Goal: Information Seeking & Learning: Compare options

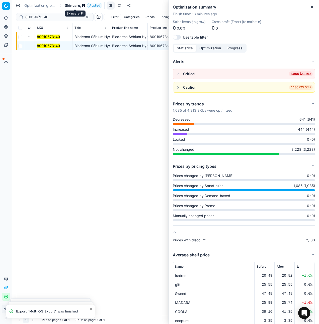
click at [73, 6] on span "Skincare, FI" at bounding box center [75, 5] width 20 height 5
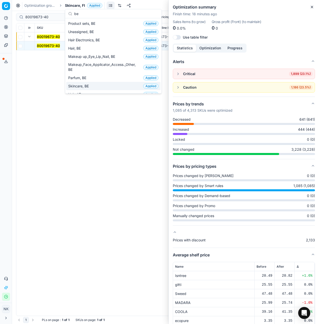
type input "be"
click at [83, 83] on div "Skincare, BE Applied" at bounding box center [113, 86] width 94 height 8
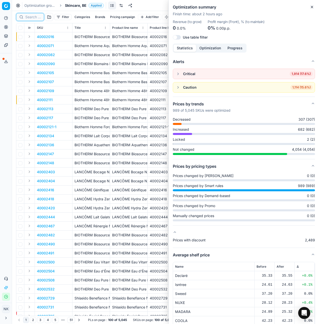
click at [32, 19] on input at bounding box center [33, 17] width 16 height 5
paste input "80049387-50"
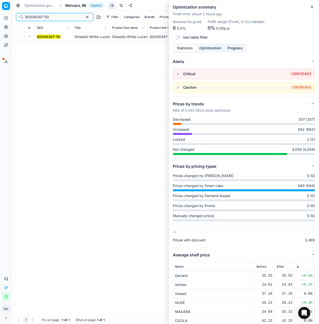
type input "80049387-50"
click at [29, 39] on button "Expand" at bounding box center [29, 37] width 6 height 6
click at [39, 48] on mark "80049387-50" at bounding box center [49, 46] width 24 height 4
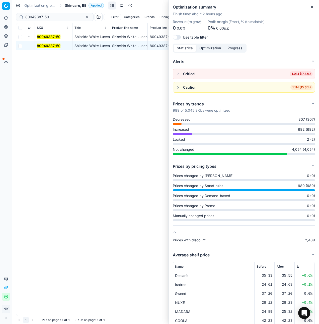
click at [40, 47] on mark "80049387-50" at bounding box center [49, 46] width 24 height 4
click at [47, 44] on mark "80049387-50" at bounding box center [49, 46] width 24 height 4
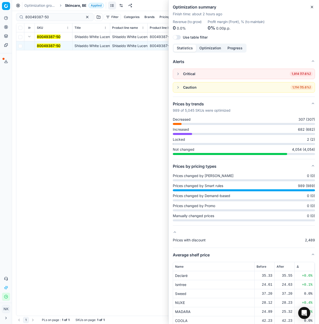
click at [47, 44] on mark "80049387-50" at bounding box center [49, 46] width 24 height 4
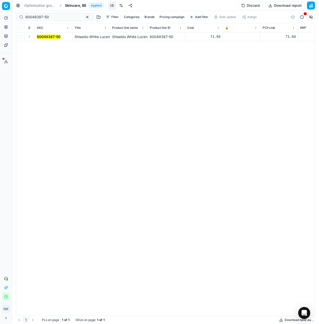
click at [28, 37] on button "Expand" at bounding box center [29, 37] width 6 height 6
click at [46, 45] on mark "80049387-50" at bounding box center [49, 46] width 24 height 4
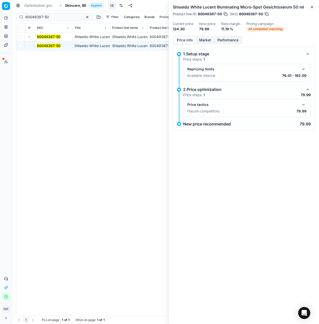
click at [304, 104] on button "button" at bounding box center [303, 105] width 6 height 6
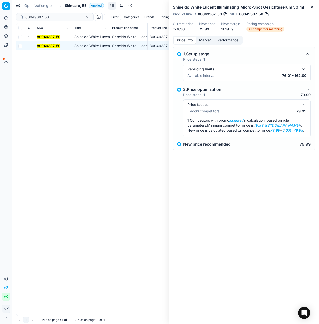
click at [207, 44] on div "Price info Market Performance" at bounding box center [208, 40] width 70 height 9
click at [203, 42] on button "Market" at bounding box center [205, 40] width 18 height 7
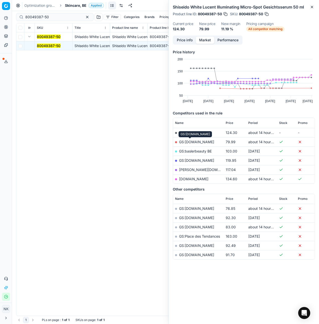
click at [190, 140] on body "Pricing platform Analytics Pricing Product portfolio Templates Export service 7…" at bounding box center [159, 162] width 319 height 324
click at [186, 140] on link "GS:[DOMAIN_NAME]" at bounding box center [196, 142] width 35 height 4
click at [72, 6] on span "Skincare, BE" at bounding box center [76, 5] width 22 height 5
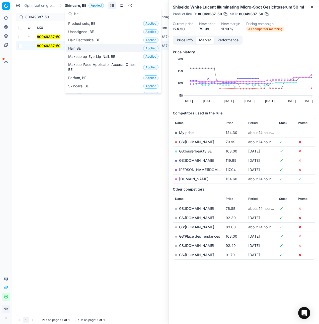
type input "be"
click at [81, 47] on span "Hair, BE" at bounding box center [75, 48] width 15 height 5
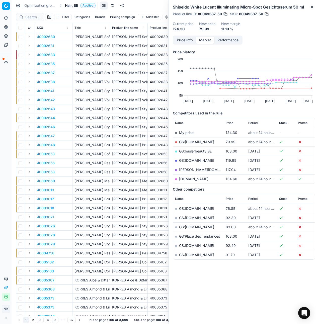
click at [70, 6] on span "Hair, BE" at bounding box center [71, 5] width 13 height 5
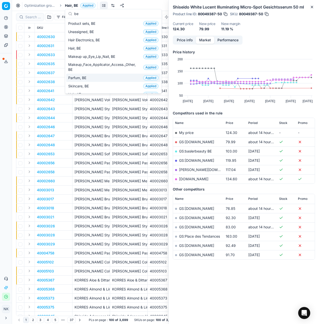
type input "be"
click at [78, 77] on span "Parfum, BE" at bounding box center [78, 77] width 20 height 5
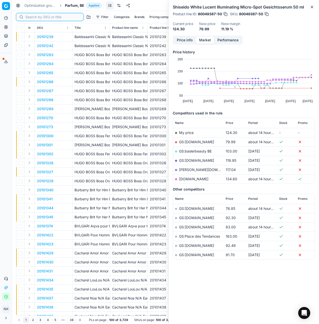
click at [31, 15] on input at bounding box center [52, 17] width 55 height 5
paste input "20101727"
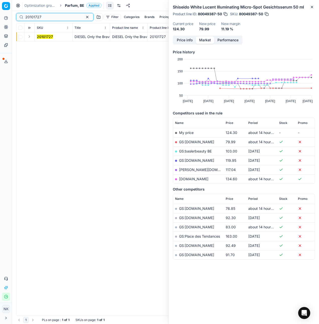
type input "20101727"
click at [27, 38] on button "Expand" at bounding box center [29, 37] width 6 height 6
click at [43, 47] on mark "20101727" at bounding box center [45, 46] width 16 height 4
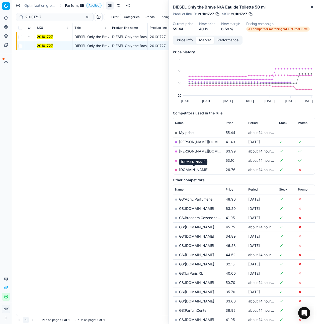
click at [192, 169] on link "[DOMAIN_NAME]" at bounding box center [193, 170] width 29 height 4
click at [72, 8] on div "Optimization groups Parfum, BE Applied Discard Download report" at bounding box center [165, 5] width 307 height 11
click at [69, 6] on span "Parfum, BE" at bounding box center [74, 5] width 19 height 5
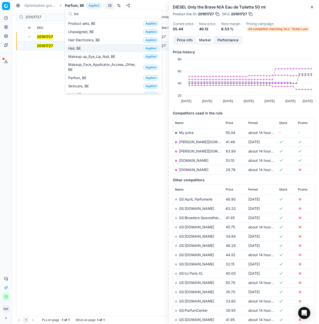
type input "be"
click at [78, 47] on span "Hair, BE" at bounding box center [75, 48] width 15 height 5
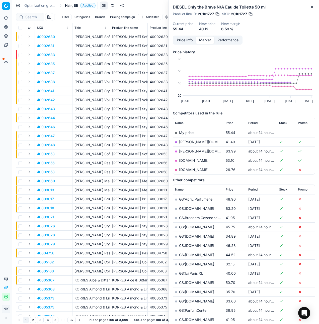
click at [27, 14] on div at bounding box center [30, 17] width 28 height 8
paste input "80066125-1000"
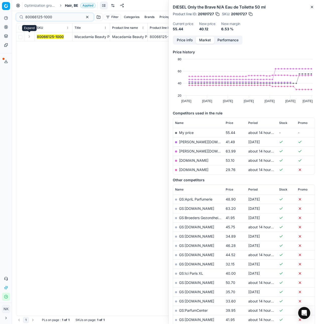
click at [29, 37] on button "Expand" at bounding box center [29, 37] width 6 height 6
click at [39, 44] on mark "80066125-1000" at bounding box center [50, 46] width 27 height 4
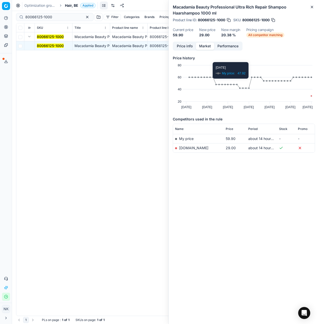
click at [181, 150] on td "[DOMAIN_NAME]" at bounding box center [198, 147] width 51 height 9
click at [182, 149] on link "[DOMAIN_NAME]" at bounding box center [193, 148] width 29 height 4
click at [41, 20] on div "80066125-1000" at bounding box center [54, 17] width 77 height 8
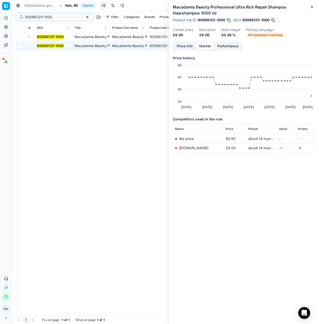
click at [41, 20] on div "80066125-1000" at bounding box center [54, 17] width 77 height 8
click at [46, 18] on input "80066125-1000" at bounding box center [52, 17] width 55 height 5
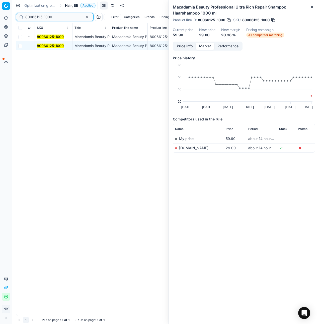
paste input "90005735-0008576"
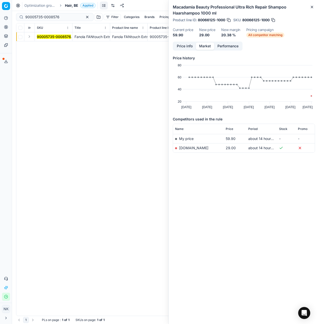
click at [30, 39] on button "Expand" at bounding box center [29, 37] width 6 height 6
click at [43, 45] on mark "90005735-0008576" at bounding box center [54, 46] width 34 height 4
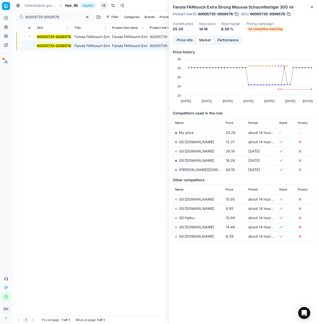
click at [197, 144] on td "GS:[DOMAIN_NAME]" at bounding box center [198, 141] width 51 height 9
click at [197, 142] on link "GS:[DOMAIN_NAME]" at bounding box center [196, 142] width 35 height 4
click at [61, 15] on input "90005735-0008576" at bounding box center [52, 17] width 55 height 5
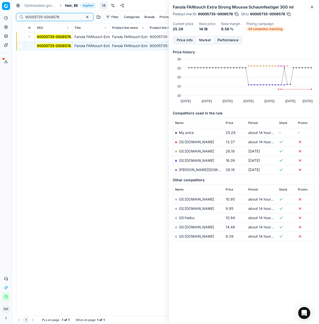
paste input "80046214-11-1"
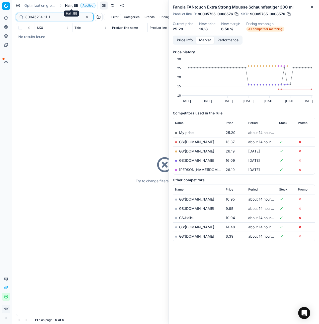
type input "80046214-11-1"
click at [69, 4] on span "Hair, BE" at bounding box center [71, 5] width 13 height 5
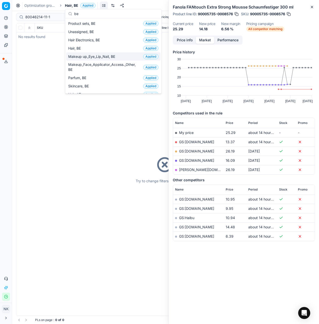
type input "be"
click at [93, 54] on span "Makeup up_Eye_Lip_Nail, BE" at bounding box center [92, 56] width 49 height 5
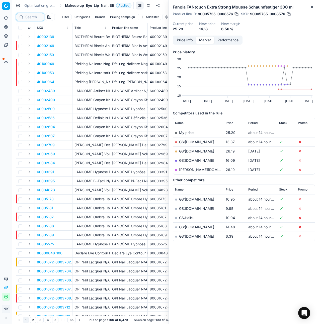
click at [32, 18] on input at bounding box center [33, 17] width 16 height 5
paste input "80046214-11-1"
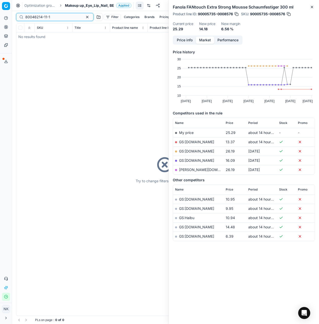
type input "80046214-11-1"
click at [74, 9] on div "Optimization groups Makeup up_Eye_Lip_Nail, BE Applied Discard Download report" at bounding box center [165, 5] width 307 height 11
click at [75, 6] on span "Makeup up_Eye_Lip_Nail, BE" at bounding box center [89, 5] width 49 height 5
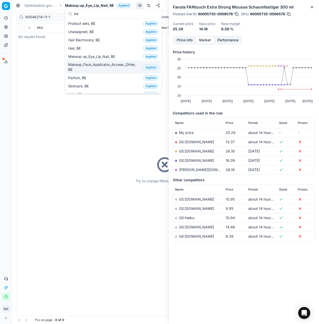
type input "be"
click at [92, 68] on span "Makeup_Face_Applicator_Access._Other, BE" at bounding box center [104, 67] width 73 height 10
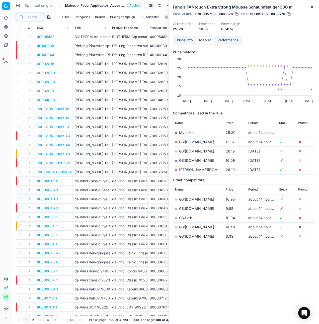
click at [32, 17] on input at bounding box center [33, 17] width 16 height 5
paste input "80046214-11-1"
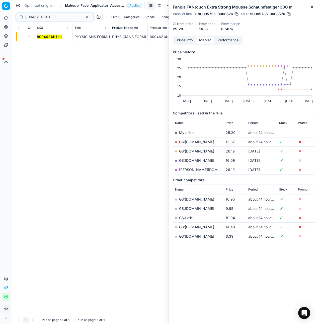
click at [29, 39] on button "Expand" at bounding box center [29, 37] width 6 height 6
click at [43, 44] on mark "80046214-11-1" at bounding box center [49, 46] width 25 height 4
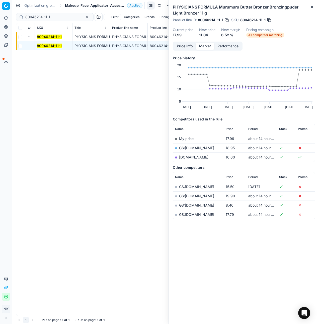
click at [186, 157] on link "[DOMAIN_NAME]" at bounding box center [193, 157] width 29 height 4
click at [50, 19] on input "80046214-11-1" at bounding box center [52, 17] width 55 height 5
paste input "[PHONE_NUMBER]"
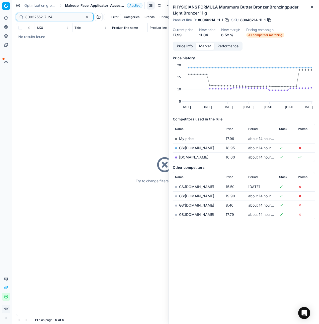
type input "80032552-7-24"
click at [71, 7] on span "Makeup_Face_Applicator_Access._Other, BE" at bounding box center [95, 5] width 60 height 5
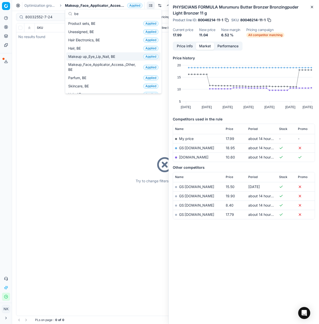
type input "be"
click at [92, 55] on span "Makeup up_Eye_Lip_Nail, BE" at bounding box center [92, 56] width 49 height 5
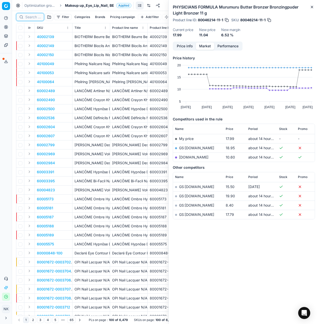
click at [32, 15] on input at bounding box center [33, 17] width 16 height 5
paste input "80032552-7-24"
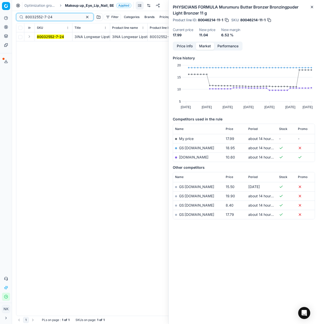
type input "80032552-7-24"
click at [30, 37] on button "Expand" at bounding box center [29, 37] width 6 height 6
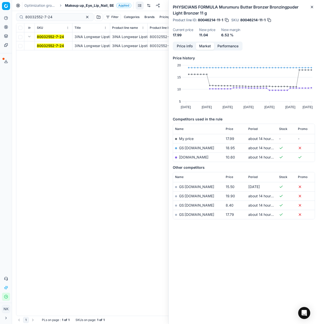
click at [40, 46] on mark "80032552-7-24" at bounding box center [50, 46] width 27 height 4
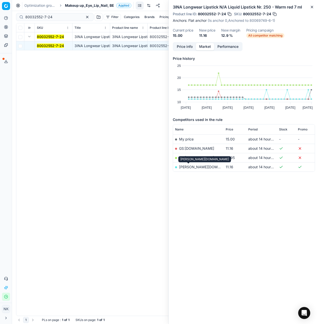
click at [189, 167] on link "[PERSON_NAME][DOMAIN_NAME]" at bounding box center [208, 167] width 58 height 4
click at [78, 5] on span "Makeup up_Eye_Lip_Nail, BE" at bounding box center [89, 5] width 49 height 5
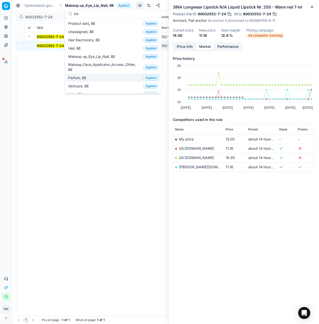
type input "be"
click at [80, 76] on span "Parfum, BE" at bounding box center [78, 77] width 20 height 5
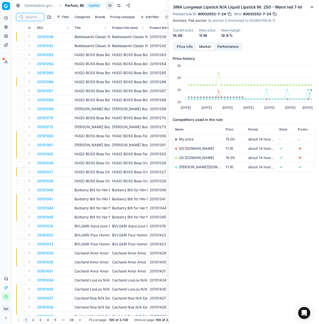
click at [27, 18] on input at bounding box center [33, 17] width 16 height 5
paste input "20102386"
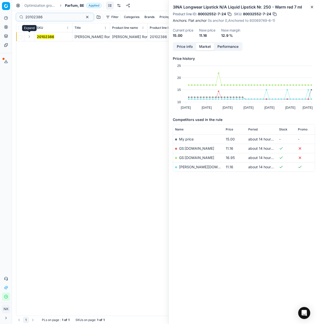
click at [29, 37] on button "Expand" at bounding box center [29, 37] width 6 height 6
click at [41, 46] on mark "20102386" at bounding box center [45, 46] width 17 height 4
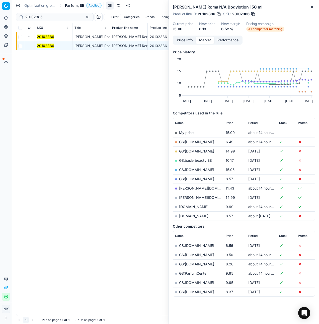
click at [193, 139] on td "GS:[DOMAIN_NAME]" at bounding box center [198, 141] width 51 height 9
click at [191, 141] on link "GS:[DOMAIN_NAME]" at bounding box center [196, 142] width 35 height 4
click at [43, 18] on input "20102386" at bounding box center [52, 17] width 55 height 5
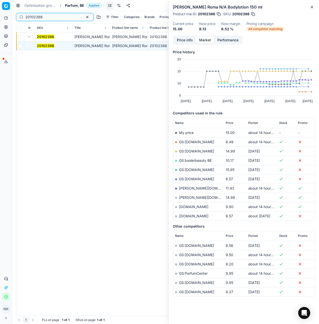
paste input "80066891-100"
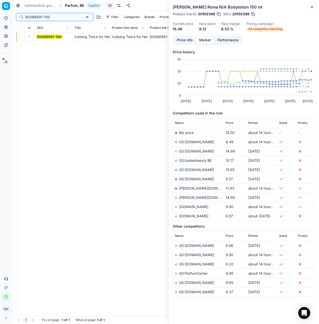
type input "80066891-100"
click at [29, 38] on button "Expand" at bounding box center [29, 37] width 6 height 6
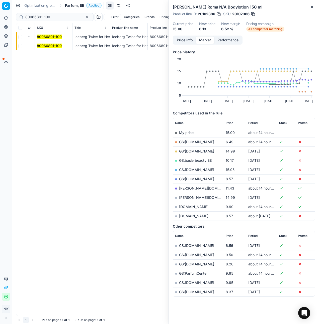
click at [46, 45] on mark "80066891-100" at bounding box center [49, 46] width 25 height 4
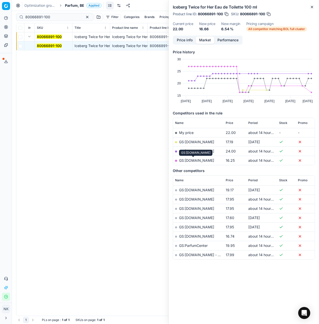
click at [196, 162] on link "GS:[DOMAIN_NAME]" at bounding box center [196, 160] width 35 height 4
click at [72, 5] on span "Parfum, BE" at bounding box center [74, 5] width 19 height 5
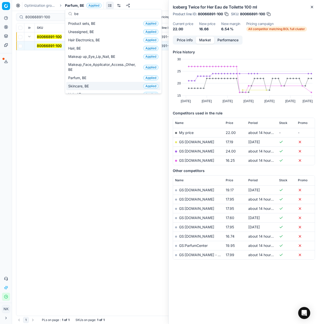
type input "be"
click at [81, 84] on span "Skincare, BE" at bounding box center [79, 86] width 23 height 5
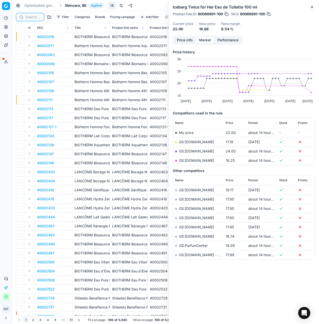
click at [32, 19] on input at bounding box center [33, 17] width 16 height 5
paste input "90008257-0012837"
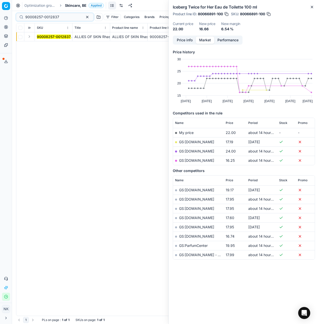
click at [30, 38] on button "Expand" at bounding box center [29, 37] width 6 height 6
click at [41, 45] on mark "90008257-0012837" at bounding box center [54, 46] width 34 height 4
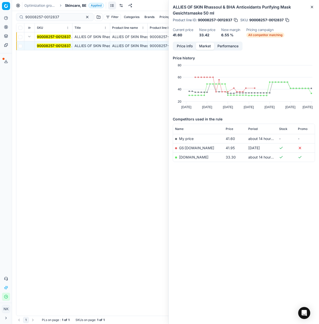
click at [187, 159] on link "[DOMAIN_NAME]" at bounding box center [193, 157] width 29 height 4
click at [46, 16] on input "90008257-0012837" at bounding box center [52, 17] width 55 height 5
paste input "4116-000612"
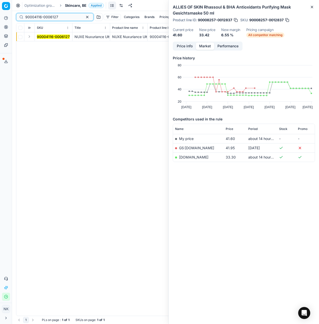
type input "90004116-0006127"
click at [30, 37] on button "Expand" at bounding box center [29, 37] width 6 height 6
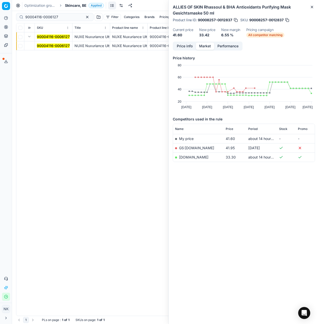
click at [45, 48] on mark "90004116-0006127" at bounding box center [53, 46] width 33 height 4
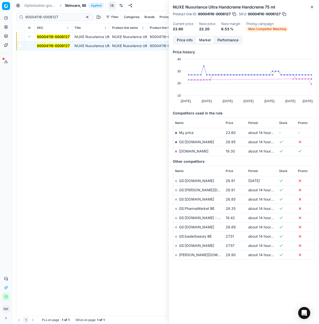
click at [186, 152] on link "[DOMAIN_NAME]" at bounding box center [193, 151] width 29 height 4
click at [77, 5] on span "Skincare, BE" at bounding box center [76, 5] width 22 height 5
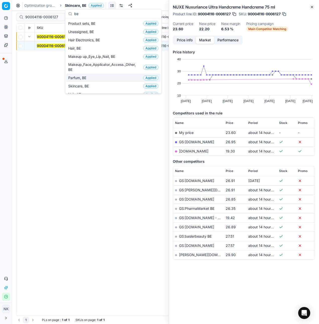
type input "be"
click at [83, 77] on span "Parfum, BE" at bounding box center [78, 77] width 20 height 5
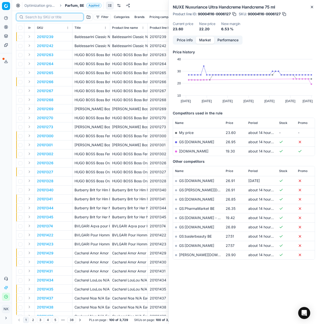
click at [30, 19] on input at bounding box center [52, 17] width 55 height 5
paste input "90005032-0007579"
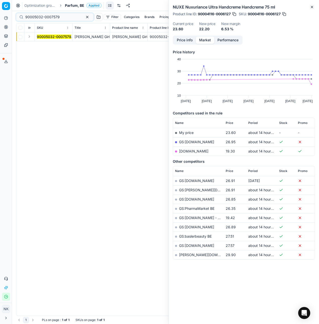
click at [29, 37] on button "Expand" at bounding box center [29, 37] width 6 height 6
click at [40, 45] on mark "90005032-0007579" at bounding box center [54, 46] width 34 height 4
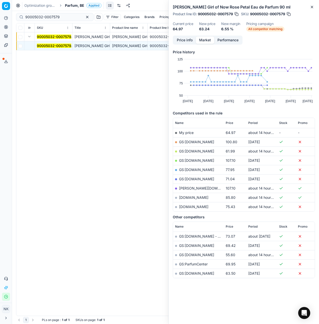
click at [192, 148] on td "GS:[DOMAIN_NAME]" at bounding box center [198, 151] width 51 height 9
click at [189, 151] on link "GS:[DOMAIN_NAME]" at bounding box center [196, 151] width 35 height 4
click at [49, 16] on input "90005032-0007579" at bounding box center [52, 17] width 55 height 5
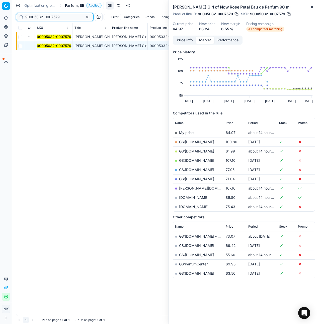
paste input "13398-0021143"
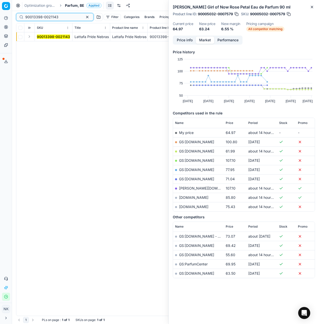
type input "90013398-0021143"
click at [30, 38] on button "Expand" at bounding box center [29, 37] width 6 height 6
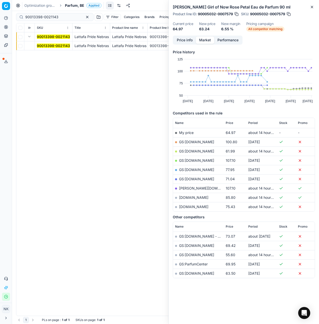
click at [44, 45] on mark "90013398-0021143" at bounding box center [53, 46] width 33 height 4
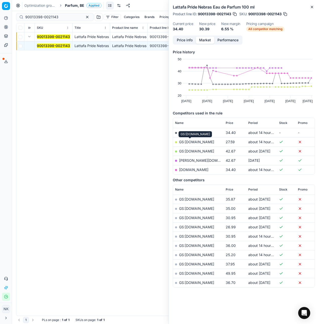
click at [192, 140] on link "GS:[DOMAIN_NAME]" at bounding box center [196, 142] width 35 height 4
click at [76, 4] on span "Parfum, BE" at bounding box center [74, 5] width 19 height 5
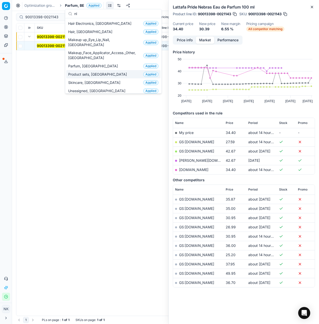
type input "nl"
click at [80, 64] on span "Parfum, [GEOGRAPHIC_DATA]" at bounding box center [94, 66] width 52 height 5
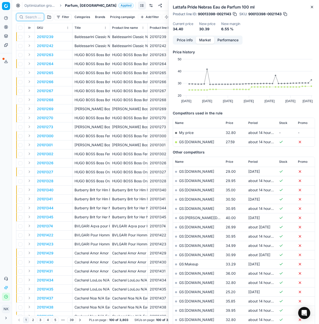
click at [29, 18] on input at bounding box center [33, 17] width 16 height 5
paste input "20103216"
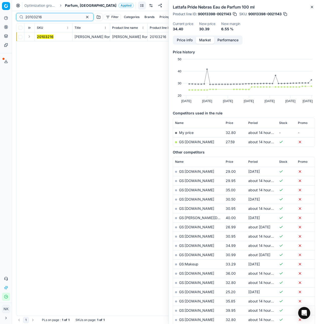
type input "20103216"
click at [30, 39] on button "Expand" at bounding box center [29, 37] width 6 height 6
click at [40, 45] on mark "20103216" at bounding box center [45, 46] width 17 height 4
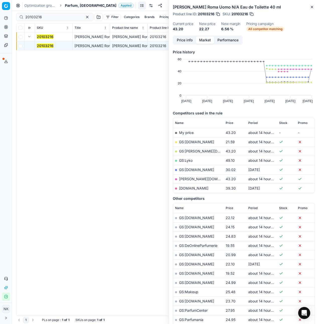
click at [190, 142] on link "GS:[DOMAIN_NAME]" at bounding box center [196, 142] width 35 height 4
click at [71, 5] on span "Parfum, [GEOGRAPHIC_DATA]" at bounding box center [90, 5] width 51 height 5
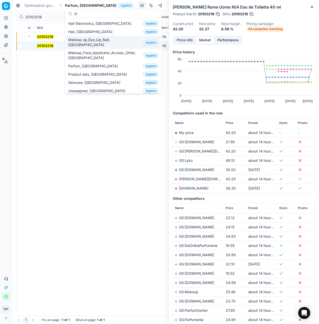
type input "nl"
click at [96, 40] on span "Makeup up_Eye_Lip_Nail, [GEOGRAPHIC_DATA]" at bounding box center [104, 42] width 73 height 10
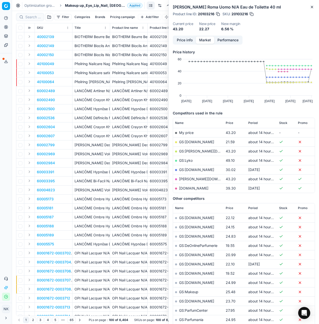
click at [28, 20] on div at bounding box center [30, 17] width 28 height 8
paste input "80072497-12-2"
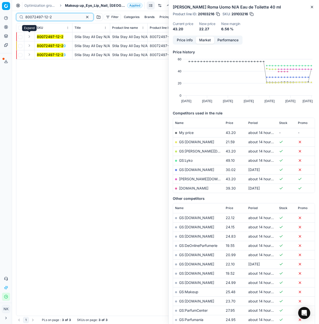
type input "80072497-12-2"
click at [28, 37] on button "Expand" at bounding box center [29, 37] width 6 height 6
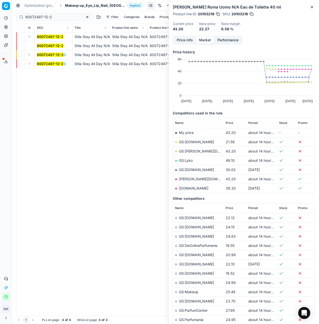
click at [45, 47] on mark "80072497-12-2" at bounding box center [50, 46] width 27 height 4
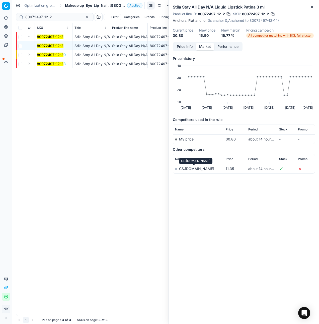
click at [193, 168] on link "GS:[DOMAIN_NAME]" at bounding box center [196, 169] width 35 height 4
click at [79, 6] on span "Makeup up_Eye_Lip_Nail, [GEOGRAPHIC_DATA]" at bounding box center [95, 5] width 60 height 5
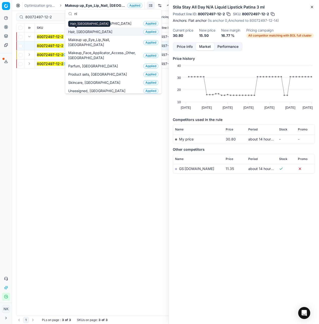
type input "nl"
click at [77, 32] on span "Hair, [GEOGRAPHIC_DATA]" at bounding box center [91, 31] width 46 height 5
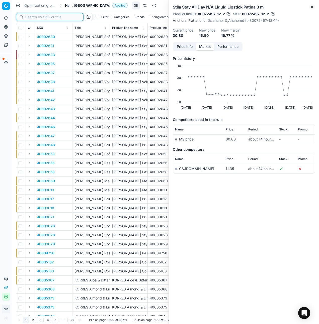
click at [31, 16] on input at bounding box center [52, 17] width 55 height 5
paste input "80061503-220"
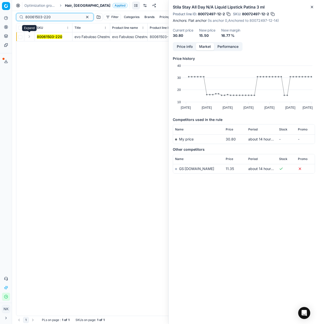
type input "80061503-220"
click at [30, 37] on button "Expand" at bounding box center [29, 37] width 6 height 6
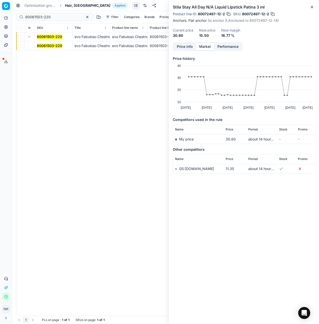
click at [43, 47] on mark "80061503-220" at bounding box center [49, 46] width 25 height 4
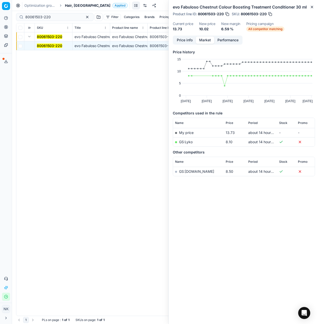
click at [185, 143] on link "GS:Lyko" at bounding box center [186, 142] width 14 height 4
click at [68, 5] on span "Hair, [GEOGRAPHIC_DATA]" at bounding box center [87, 5] width 45 height 5
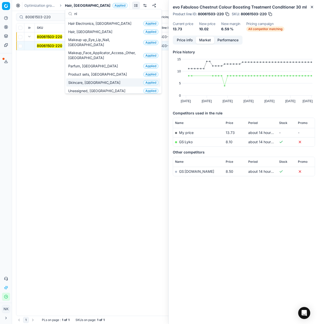
type input "nl"
click at [81, 80] on span "Skincare, [GEOGRAPHIC_DATA]" at bounding box center [95, 82] width 54 height 5
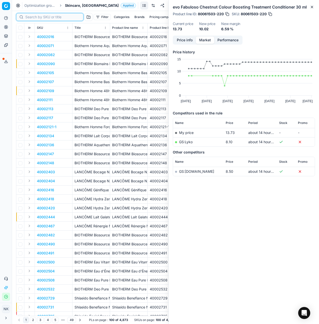
click at [32, 19] on input at bounding box center [52, 17] width 55 height 5
paste input "80037061-60"
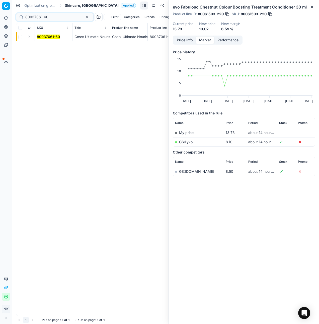
click at [28, 34] on button "Expand" at bounding box center [29, 37] width 6 height 6
click at [43, 45] on mark "80037061-60" at bounding box center [48, 46] width 23 height 4
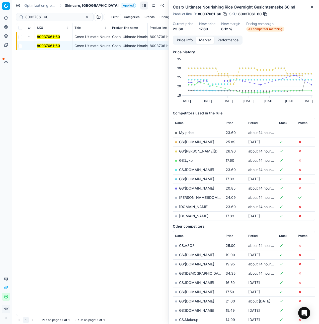
click at [185, 160] on link "GS:Lyko" at bounding box center [186, 160] width 14 height 4
click at [229, 123] on span "Price" at bounding box center [230, 123] width 8 height 4
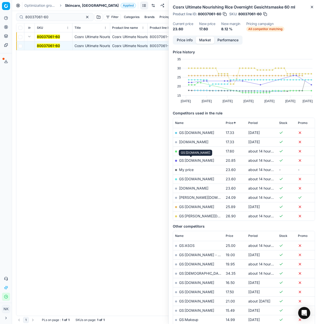
click at [192, 160] on link "GS:[DOMAIN_NAME]" at bounding box center [196, 160] width 35 height 4
click at [56, 18] on input "80037061-60" at bounding box center [52, 17] width 55 height 5
click at [58, 17] on input "80037061-60" at bounding box center [52, 17] width 55 height 5
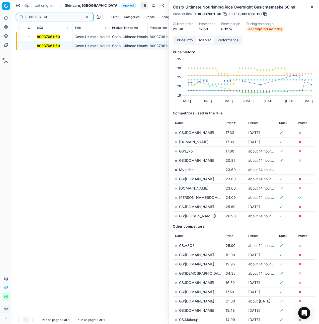
click at [58, 17] on input "80037061-60" at bounding box center [52, 17] width 55 height 5
paste input "23836-20"
type input "80023836-200"
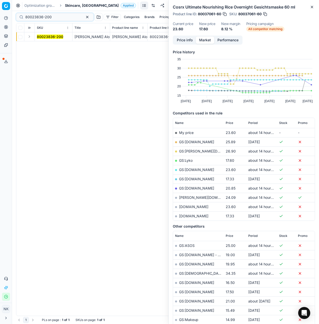
click at [29, 35] on button "Expand" at bounding box center [29, 37] width 6 height 6
click at [50, 45] on mark "80023836-200" at bounding box center [50, 46] width 26 height 4
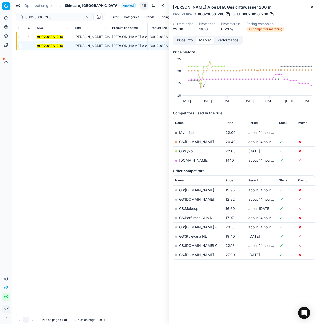
click at [187, 159] on link "[DOMAIN_NAME]" at bounding box center [193, 160] width 29 height 4
click at [73, 6] on span "Skincare, [GEOGRAPHIC_DATA]" at bounding box center [92, 5] width 54 height 5
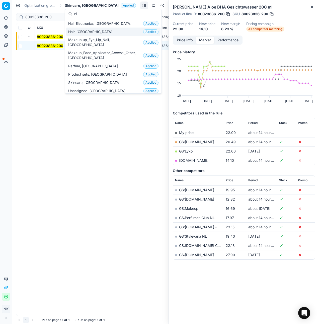
type input "nl"
click at [81, 32] on span "Hair, [GEOGRAPHIC_DATA]" at bounding box center [91, 31] width 46 height 5
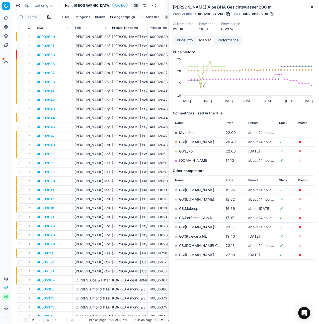
click at [30, 12] on div "Filter Categories Brands Pricing campaign Add filter Bulk update Assign" at bounding box center [165, 17] width 299 height 12
click at [30, 15] on input at bounding box center [52, 17] width 55 height 5
paste input "80052460-250"
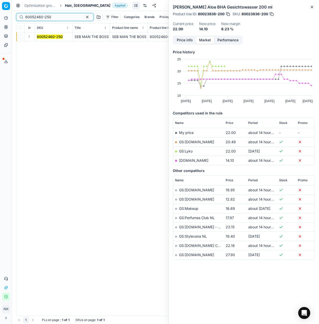
type input "80052460-250"
click at [29, 38] on button "Expand" at bounding box center [29, 37] width 6 height 6
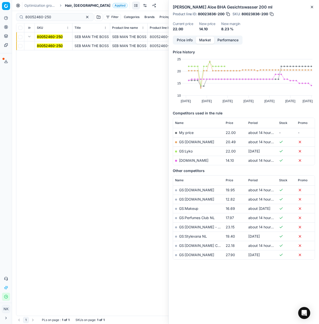
click at [41, 47] on mark "80052460-250" at bounding box center [50, 46] width 26 height 4
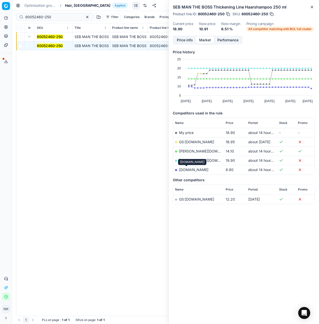
click at [188, 169] on link "[DOMAIN_NAME]" at bounding box center [193, 170] width 29 height 4
click at [70, 5] on span "Hair, [GEOGRAPHIC_DATA]" at bounding box center [87, 5] width 45 height 5
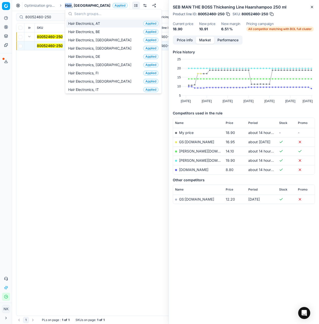
click at [70, 5] on span "Hair, [GEOGRAPHIC_DATA]" at bounding box center [87, 5] width 45 height 5
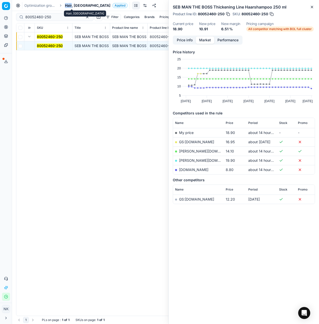
click at [71, 4] on span "Hair, [GEOGRAPHIC_DATA]" at bounding box center [87, 5] width 45 height 5
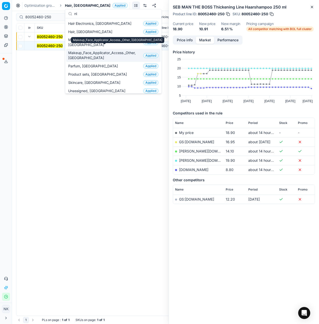
type input "nl"
click at [98, 51] on span "Makeup_Face_Applicator_Access._Other, [GEOGRAPHIC_DATA]" at bounding box center [104, 55] width 73 height 10
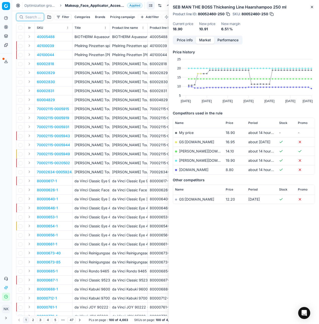
click at [31, 18] on input at bounding box center [33, 17] width 16 height 5
paste input "80046214-11-1"
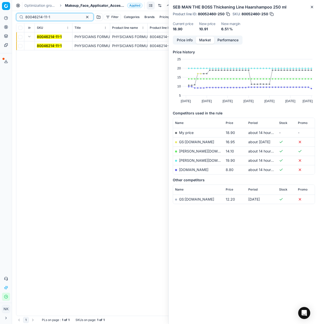
type input "80046214-11-1"
click at [29, 36] on button "Expand" at bounding box center [29, 37] width 6 height 6
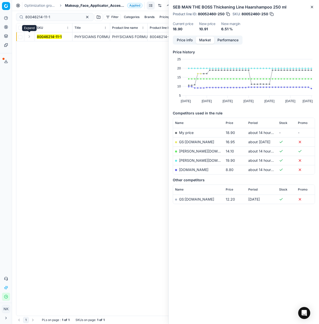
click at [29, 36] on button "Expand" at bounding box center [29, 37] width 6 height 6
click at [45, 47] on mark "80046214-11-1" at bounding box center [49, 46] width 25 height 4
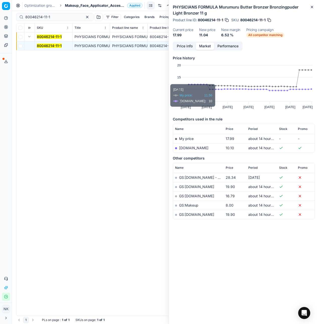
click at [186, 148] on link "[DOMAIN_NAME]" at bounding box center [193, 148] width 29 height 4
click at [79, 7] on span "Makeup_Face_Applicator_Access._Other, [GEOGRAPHIC_DATA]" at bounding box center [95, 5] width 60 height 5
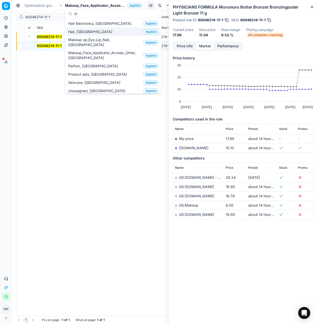
type input "nl"
click at [79, 32] on span "Hair, [GEOGRAPHIC_DATA]" at bounding box center [91, 31] width 46 height 5
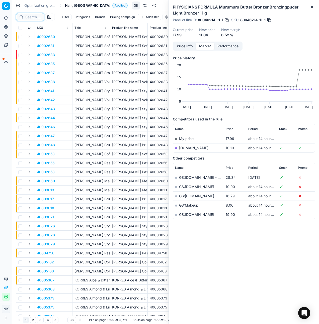
click at [33, 16] on input at bounding box center [33, 17] width 16 height 5
paste input "90009880-0015225"
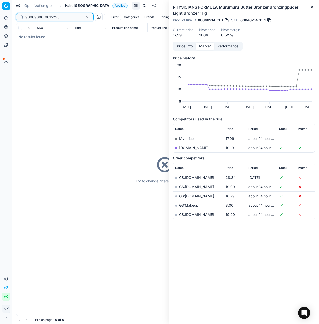
type input "90009880-0015225"
click at [70, 4] on span "Hair, [GEOGRAPHIC_DATA]" at bounding box center [87, 5] width 45 height 5
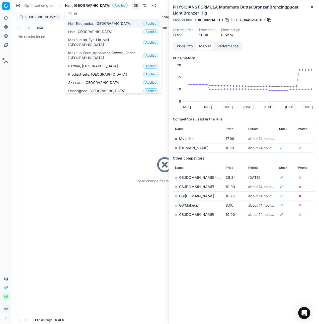
type input "nl"
click at [84, 22] on span "Hair Electronics, [GEOGRAPHIC_DATA]" at bounding box center [100, 23] width 65 height 5
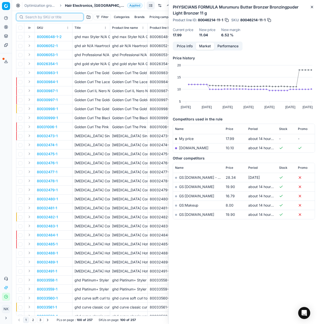
click at [31, 17] on input at bounding box center [52, 17] width 55 height 5
paste input "90009880-0015225"
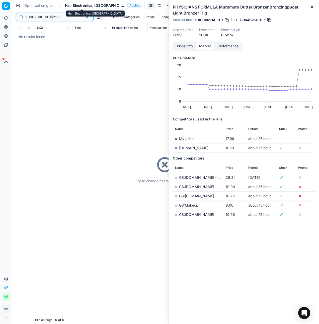
type input "90009880-0015225"
click at [73, 7] on span "Hair Electronics, [GEOGRAPHIC_DATA]" at bounding box center [95, 5] width 60 height 5
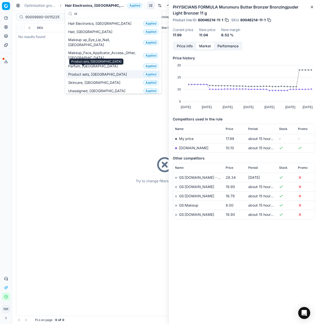
type input "nl"
click at [91, 72] on span "Product sets, [GEOGRAPHIC_DATA]" at bounding box center [98, 74] width 61 height 5
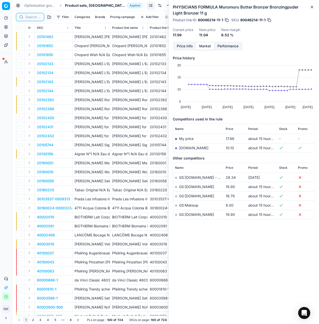
click at [33, 17] on input at bounding box center [33, 17] width 16 height 5
paste input "90009880-0015225"
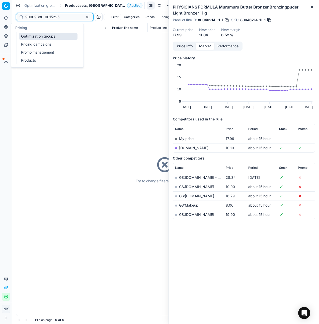
type input "90009880-0015225"
click at [29, 61] on link "Products" at bounding box center [48, 60] width 58 height 7
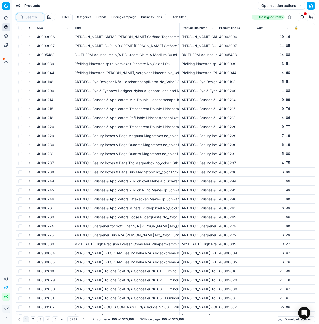
click at [32, 16] on input at bounding box center [33, 17] width 16 height 5
paste input "90009880-0015225"
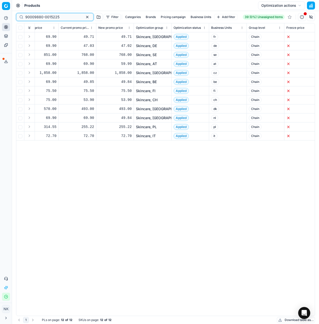
scroll to position [0, 685]
type input "90009880-0015225"
click at [140, 117] on link "Skincare, [GEOGRAPHIC_DATA]" at bounding box center [161, 118] width 52 height 5
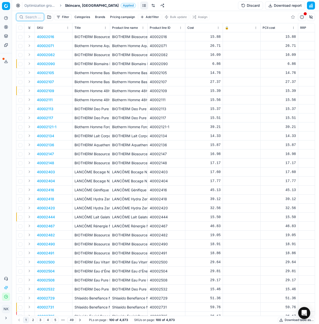
click at [32, 16] on input at bounding box center [33, 17] width 16 height 5
paste input "90009880-0015225"
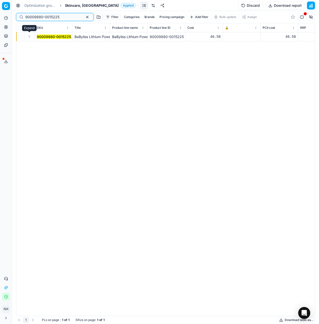
type input "90009880-0015225"
click at [30, 38] on button "Expand" at bounding box center [29, 37] width 6 height 6
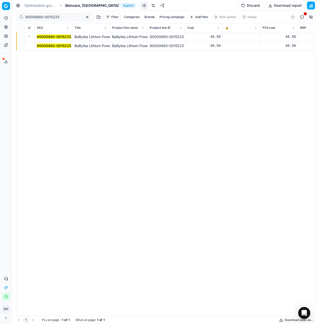
click at [44, 46] on mark "90009880-0015225" at bounding box center [54, 46] width 34 height 4
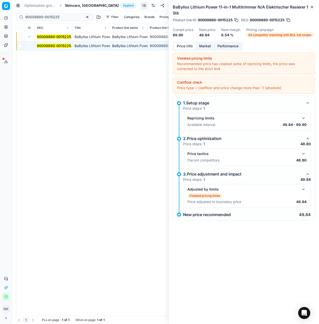
click at [303, 155] on button "button" at bounding box center [303, 154] width 6 height 6
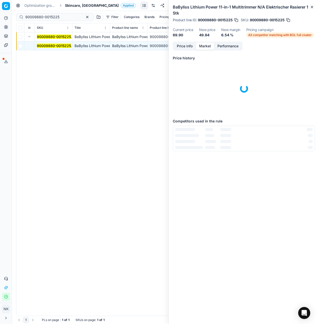
click at [203, 45] on button "Market" at bounding box center [205, 46] width 18 height 7
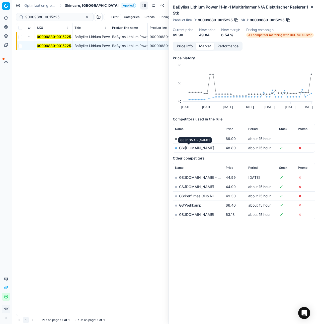
click at [186, 148] on link "GS:[DOMAIN_NAME]" at bounding box center [196, 148] width 35 height 4
click at [73, 6] on span "Skincare, [GEOGRAPHIC_DATA]" at bounding box center [92, 5] width 54 height 5
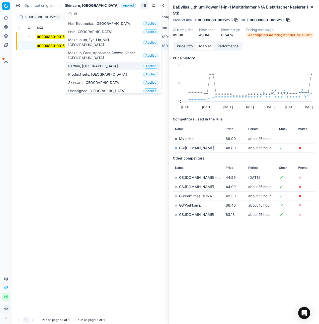
type input "nl"
click at [80, 64] on span "Parfum, [GEOGRAPHIC_DATA]" at bounding box center [94, 66] width 52 height 5
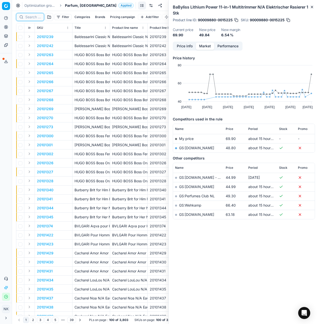
click at [30, 18] on input at bounding box center [33, 17] width 16 height 5
paste input "90007872-0012254"
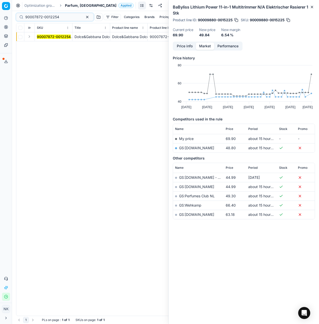
click at [28, 37] on button "Expand" at bounding box center [29, 37] width 6 height 6
click at [42, 44] on mark "90007872-0012254" at bounding box center [54, 46] width 34 height 4
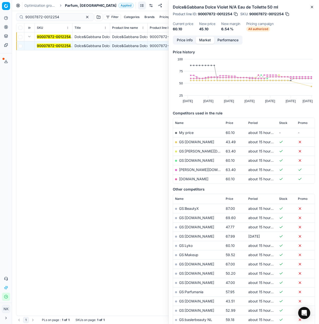
click at [180, 40] on button "Price info" at bounding box center [184, 40] width 22 height 7
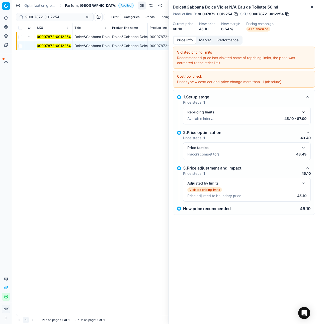
click at [304, 147] on button "button" at bounding box center [303, 148] width 6 height 6
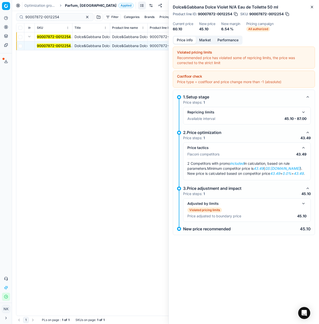
click at [207, 36] on div "Price info Market Performance" at bounding box center [208, 40] width 70 height 9
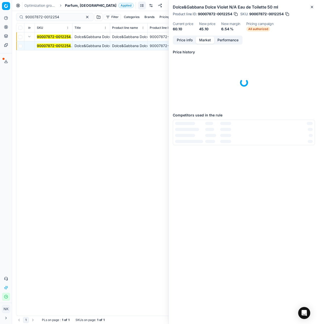
click at [205, 39] on button "Market" at bounding box center [205, 40] width 18 height 7
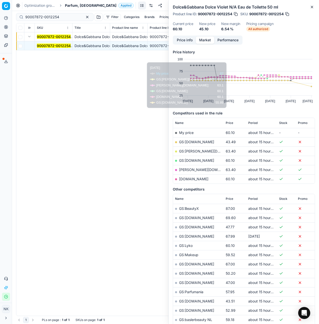
click at [190, 140] on link "GS:[DOMAIN_NAME]" at bounding box center [196, 142] width 35 height 4
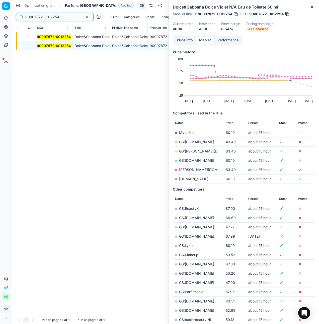
click at [57, 16] on input "90007872-0012254" at bounding box center [52, 17] width 55 height 5
paste input "80067644-90"
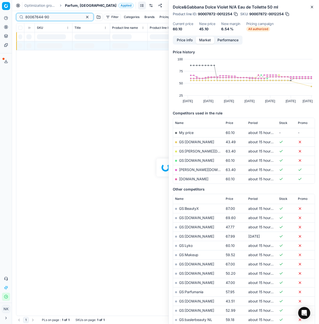
type input "80067644-90"
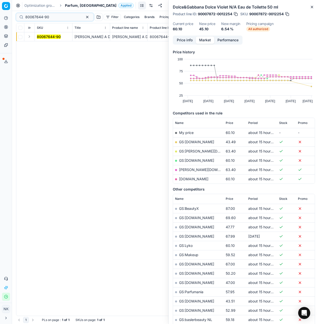
click at [30, 36] on button "Expand" at bounding box center [29, 37] width 6 height 6
click at [42, 46] on mark "80067644-90" at bounding box center [49, 46] width 24 height 4
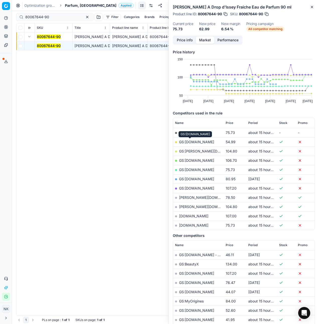
click at [191, 142] on link "GS:[DOMAIN_NAME]" at bounding box center [196, 142] width 35 height 4
click at [73, 5] on span "Parfum, [GEOGRAPHIC_DATA]" at bounding box center [90, 5] width 51 height 5
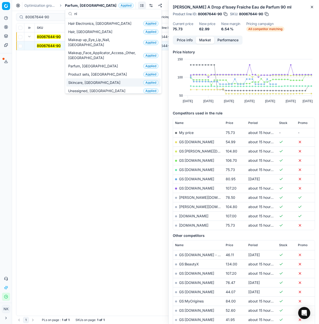
type input "nl"
click at [86, 80] on span "Skincare, [GEOGRAPHIC_DATA]" at bounding box center [95, 82] width 54 height 5
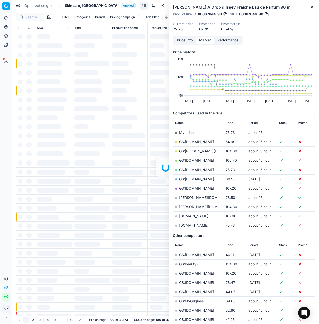
click at [31, 12] on div at bounding box center [165, 167] width 307 height 313
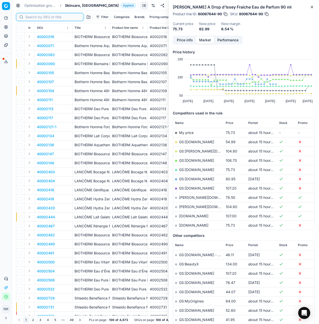
click at [31, 17] on input at bounding box center [52, 17] width 55 height 5
paste input "90008257-0012837"
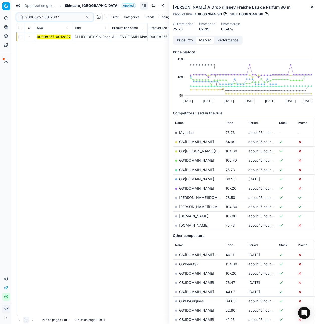
click at [29, 36] on button "Expand" at bounding box center [29, 37] width 6 height 6
click at [45, 44] on mark "90008257-0012837" at bounding box center [54, 46] width 34 height 4
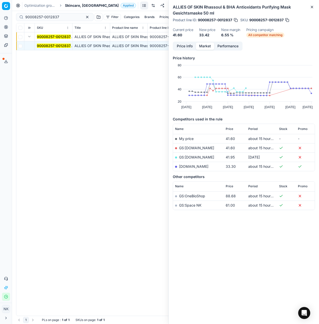
click at [188, 167] on link "[DOMAIN_NAME]" at bounding box center [193, 166] width 29 height 4
click at [33, 20] on div "90008257-0012837" at bounding box center [54, 17] width 77 height 8
click at [33, 18] on input "90008257-0012837" at bounding box center [52, 17] width 55 height 5
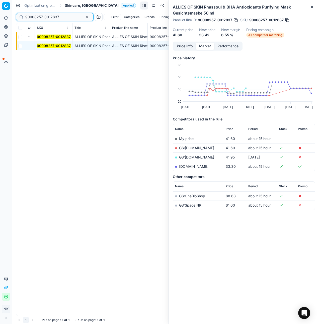
click at [33, 18] on input "90008257-0012837" at bounding box center [52, 17] width 55 height 5
paste input "80020877-100"
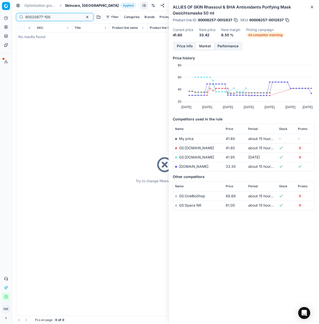
type input "80020877-100"
click at [74, 7] on span "Skincare, [GEOGRAPHIC_DATA]" at bounding box center [92, 5] width 54 height 5
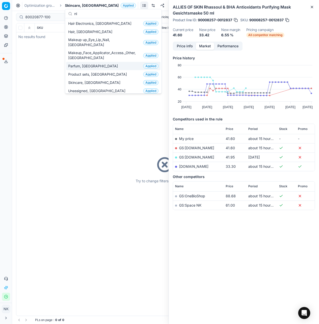
type input "nl"
click at [80, 64] on span "Parfum, [GEOGRAPHIC_DATA]" at bounding box center [94, 66] width 52 height 5
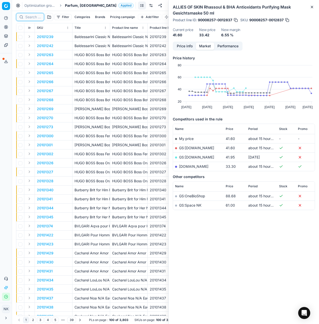
click at [27, 19] on input at bounding box center [33, 17] width 16 height 5
paste input "90013398-0021143"
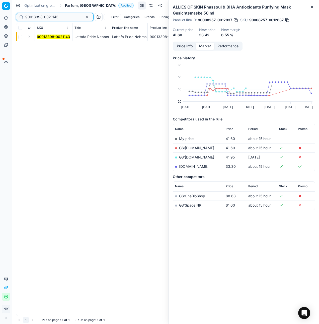
type input "90013398-0021143"
click at [28, 37] on button "Expand" at bounding box center [29, 37] width 6 height 6
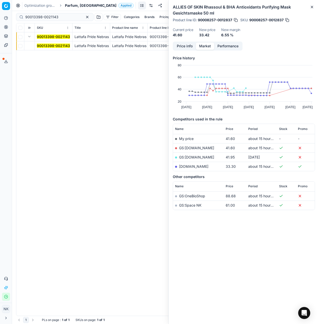
click at [46, 45] on mark "90013398-0021143" at bounding box center [53, 46] width 33 height 4
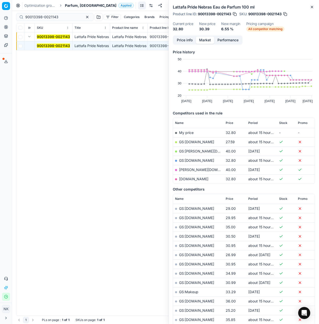
click at [189, 141] on link "GS:[DOMAIN_NAME]" at bounding box center [196, 142] width 35 height 4
click at [72, 7] on span "Parfum, [GEOGRAPHIC_DATA]" at bounding box center [90, 5] width 51 height 5
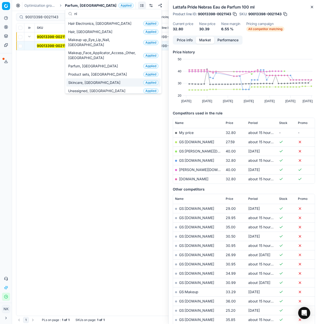
type input "nl"
click at [84, 80] on span "Skincare, [GEOGRAPHIC_DATA]" at bounding box center [95, 82] width 54 height 5
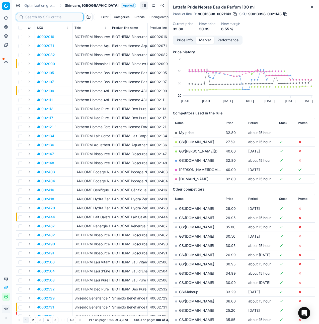
click at [30, 17] on input at bounding box center [52, 17] width 55 height 5
paste input "90007167-0010916"
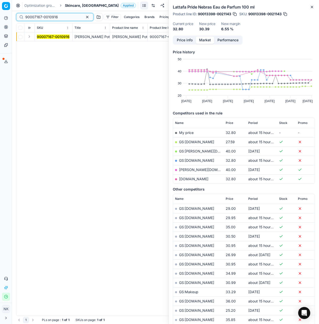
type input "90007167-0010916"
click at [29, 37] on button "Expand" at bounding box center [29, 37] width 6 height 6
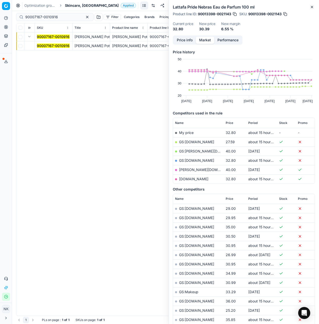
click at [46, 46] on mark "90007167-0010916" at bounding box center [53, 46] width 33 height 4
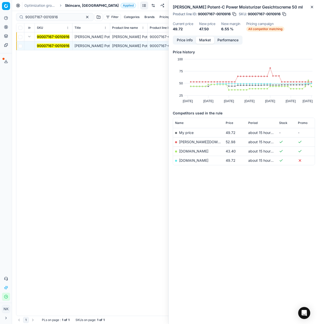
click at [185, 151] on link "[DOMAIN_NAME]" at bounding box center [193, 151] width 29 height 4
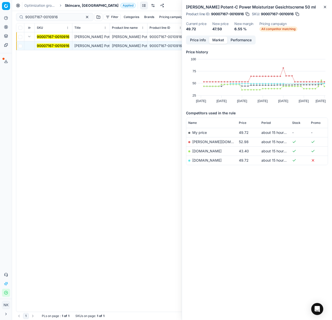
click at [76, 6] on span "Skincare, [GEOGRAPHIC_DATA]" at bounding box center [92, 5] width 54 height 5
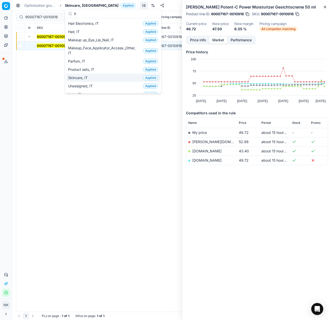
type input "it"
click at [81, 78] on span "Skincare, IT" at bounding box center [79, 77] width 22 height 5
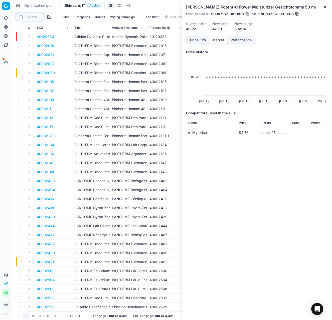
click at [31, 16] on input at bounding box center [33, 17] width 16 height 5
paste input "90011197-0017719"
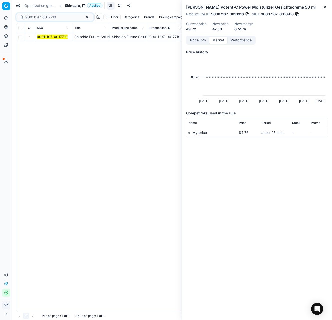
click at [30, 37] on button "Expand" at bounding box center [29, 37] width 6 height 6
click at [43, 45] on mark "90011197-0017719" at bounding box center [52, 46] width 31 height 4
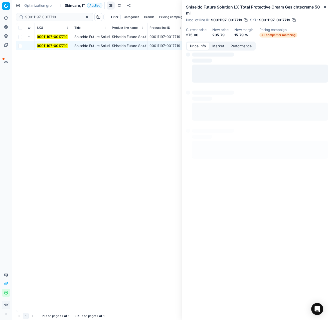
click at [200, 44] on button "Price info" at bounding box center [198, 46] width 22 height 7
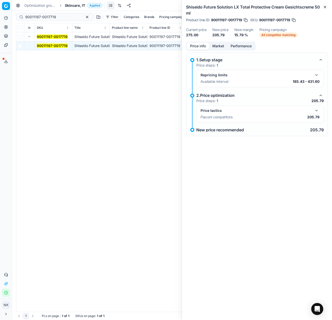
click at [315, 110] on button "button" at bounding box center [317, 111] width 6 height 6
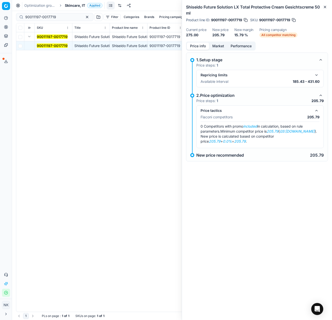
click at [216, 45] on button "Market" at bounding box center [218, 46] width 18 height 7
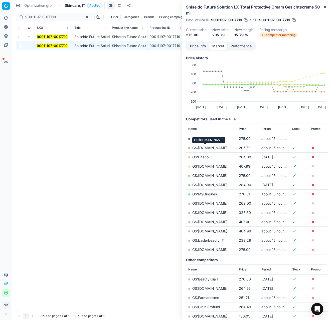
click at [203, 148] on link "GS:[DOMAIN_NAME]" at bounding box center [209, 148] width 35 height 4
click at [52, 16] on input "90011197-0017719" at bounding box center [52, 17] width 55 height 5
paste input "201-0017720"
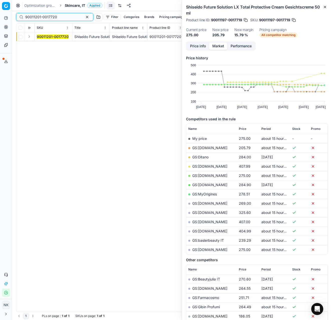
type input "90011201-0017720"
click at [29, 38] on button "Expand" at bounding box center [29, 37] width 6 height 6
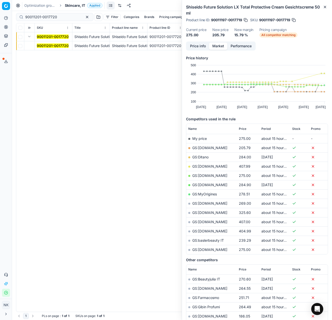
click at [45, 45] on mark "90011201-0017720" at bounding box center [53, 46] width 32 height 4
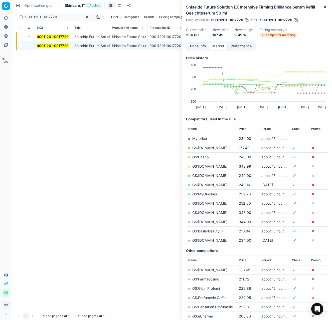
click at [205, 147] on link "GS:[DOMAIN_NAME]" at bounding box center [209, 148] width 35 height 4
click at [75, 6] on span "Skincare, IT" at bounding box center [75, 5] width 20 height 5
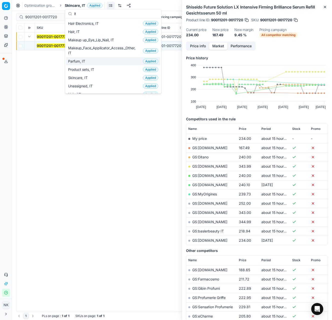
type input "it"
click at [82, 61] on span "Parfum, IT" at bounding box center [77, 61] width 19 height 5
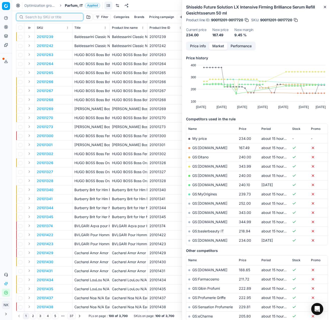
click at [32, 17] on input at bounding box center [52, 17] width 55 height 5
paste input "80076904-100"
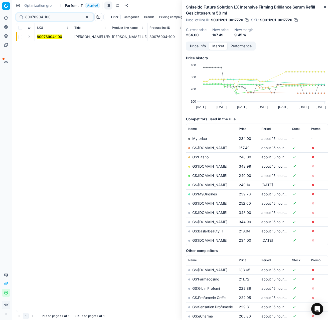
click at [30, 36] on button "Expand" at bounding box center [29, 37] width 6 height 6
click at [46, 44] on mark "80076904-100" at bounding box center [49, 46] width 25 height 4
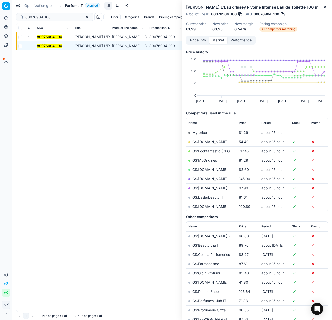
click at [211, 142] on link "GS:[DOMAIN_NAME]" at bounding box center [209, 142] width 35 height 4
click at [49, 17] on input "80076904-100" at bounding box center [52, 17] width 55 height 5
paste input "90012277-0019372"
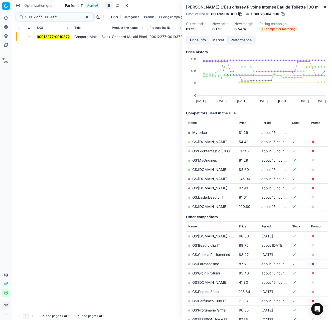
click at [30, 38] on button "Expand" at bounding box center [29, 37] width 6 height 6
click at [46, 46] on mark "90012277-0019372" at bounding box center [53, 46] width 33 height 4
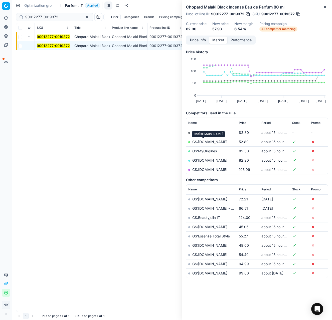
click at [207, 141] on link "GS:[DOMAIN_NAME]" at bounding box center [209, 142] width 35 height 4
click at [199, 160] on link "GS:[DOMAIN_NAME]" at bounding box center [209, 160] width 35 height 4
click at [60, 17] on input "90012277-0019372" at bounding box center [52, 17] width 55 height 5
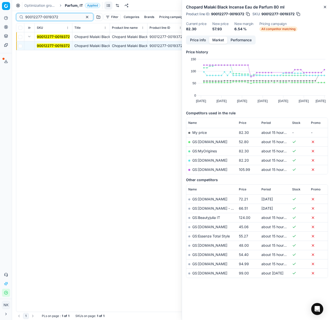
click at [60, 17] on input "90012277-0019372" at bounding box center [52, 17] width 55 height 5
paste input "80000795-100"
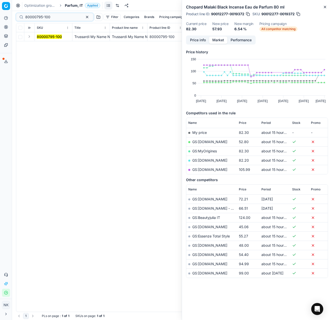
click at [30, 38] on button "Expand" at bounding box center [29, 37] width 6 height 6
click at [40, 45] on mark "80000795-100" at bounding box center [49, 46] width 25 height 4
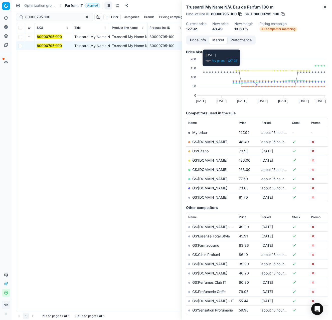
click at [208, 142] on link "GS:[DOMAIN_NAME]" at bounding box center [209, 142] width 35 height 4
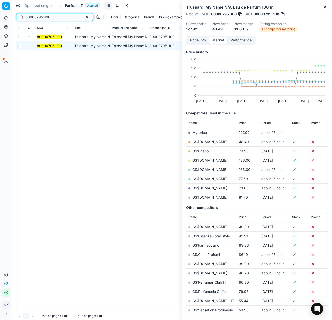
click at [57, 18] on input "80000795-100" at bounding box center [52, 17] width 55 height 5
paste input "48146-2"
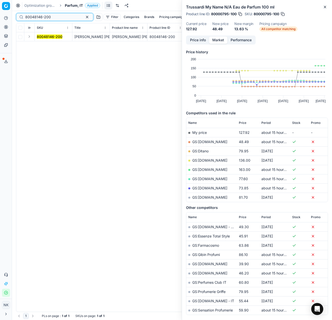
type input "80048146-200"
click at [30, 37] on button "Expand" at bounding box center [29, 37] width 6 height 6
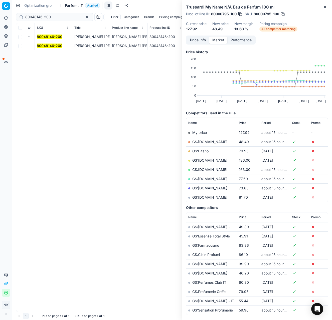
click at [44, 46] on mark "80048146-200" at bounding box center [50, 46] width 26 height 4
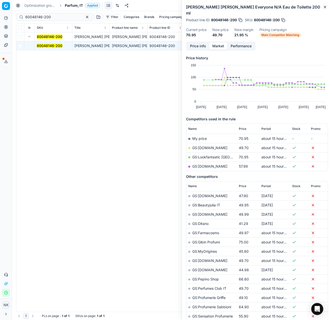
click at [206, 146] on link "GS:[DOMAIN_NAME]" at bounding box center [209, 148] width 35 height 4
click at [205, 164] on link "GS:[DOMAIN_NAME]" at bounding box center [209, 166] width 35 height 4
click at [203, 155] on link "GS:Lookfantastic [GEOGRAPHIC_DATA]" at bounding box center [224, 157] width 65 height 4
click at [207, 146] on link "GS:[DOMAIN_NAME]" at bounding box center [209, 148] width 35 height 4
click at [72, 5] on span "Parfum, IT" at bounding box center [74, 5] width 18 height 5
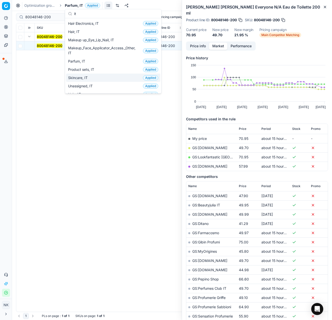
type input "it"
click at [81, 77] on span "Skincare, IT" at bounding box center [79, 77] width 22 height 5
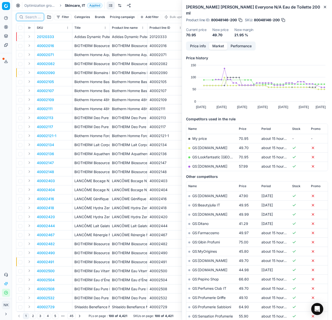
click at [32, 19] on input at bounding box center [33, 17] width 16 height 5
paste input "40002416"
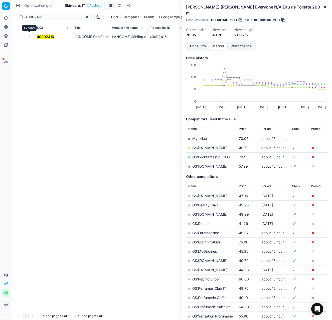
click at [29, 38] on button "Expand" at bounding box center [29, 37] width 6 height 6
click at [41, 46] on mark "40002416" at bounding box center [45, 46] width 17 height 4
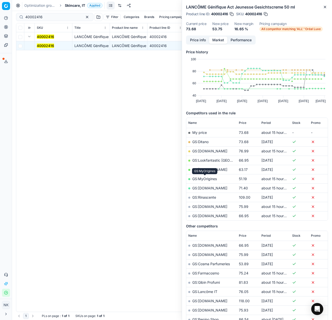
click at [208, 178] on link "GS:MyOrigines" at bounding box center [204, 179] width 25 height 4
click at [47, 16] on input "40002416" at bounding box center [52, 17] width 55 height 5
paste input "80075544-60"
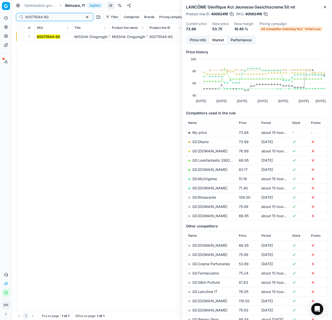
type input "80075544-60"
click at [30, 37] on button "Expand" at bounding box center [29, 37] width 6 height 6
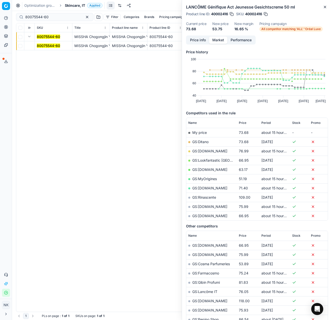
click at [44, 46] on mark "80075544-60" at bounding box center [48, 46] width 23 height 4
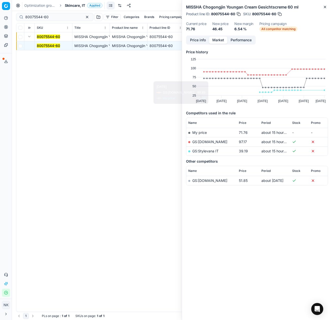
click at [209, 151] on link "GS:Stylevana IT" at bounding box center [205, 151] width 26 height 4
click at [77, 3] on span "Skincare, IT" at bounding box center [75, 5] width 20 height 5
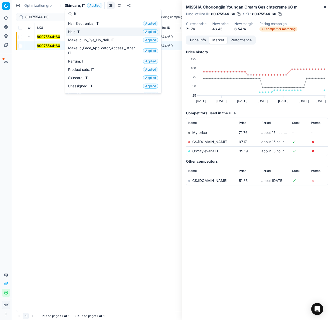
type input "it"
click at [80, 32] on span "Hair, IT" at bounding box center [75, 31] width 14 height 5
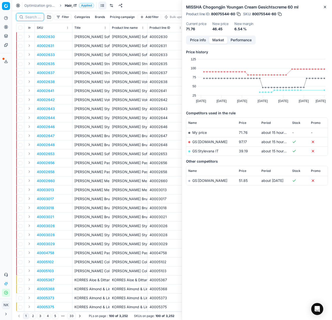
click at [32, 16] on input at bounding box center [33, 17] width 16 height 5
paste input "80075296-1"
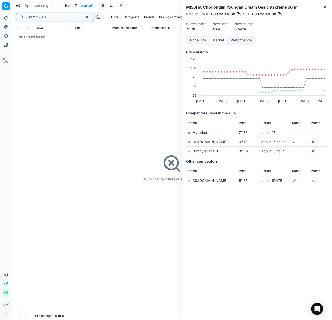
type input "80075296-1"
click at [68, 9] on div "Optimization groups Hair, IT Applied Discard Download report" at bounding box center [172, 5] width 320 height 11
click at [68, 7] on span "Hair, IT" at bounding box center [71, 5] width 12 height 5
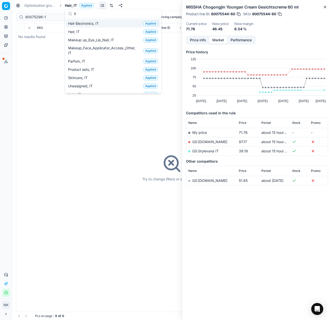
type input "it"
click at [84, 25] on span "Hair Electronics, IT" at bounding box center [84, 23] width 33 height 5
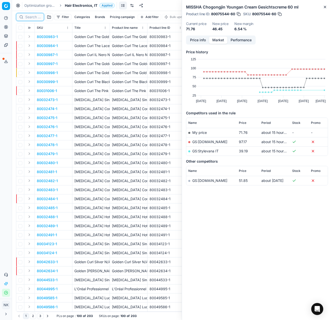
click at [32, 15] on input at bounding box center [33, 17] width 16 height 5
paste input "80075296-1"
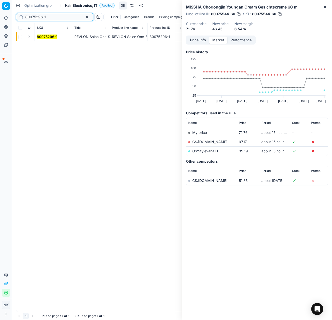
type input "80075296-1"
click at [27, 38] on button "Expand" at bounding box center [29, 37] width 6 height 6
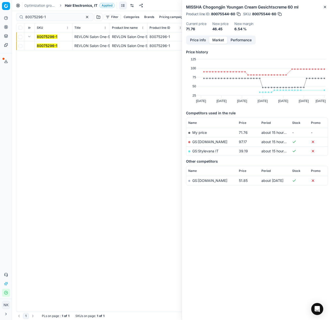
click at [41, 47] on mark "80075296-1" at bounding box center [47, 46] width 21 height 4
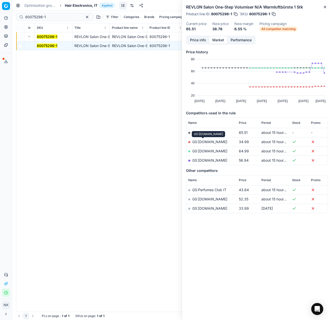
click at [205, 142] on link "GS:[DOMAIN_NAME]" at bounding box center [209, 142] width 35 height 4
click at [81, 4] on span "Hair Electronics, IT" at bounding box center [81, 5] width 33 height 5
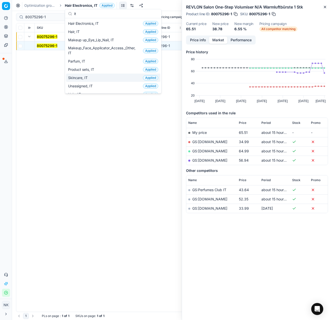
type input "it"
click at [83, 76] on span "Skincare, IT" at bounding box center [79, 77] width 22 height 5
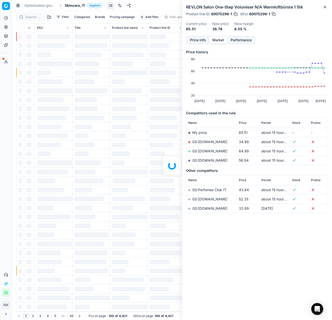
click at [29, 16] on div at bounding box center [172, 165] width 320 height 309
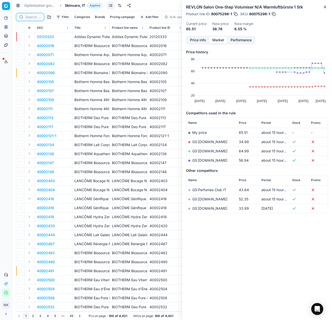
click at [31, 17] on input at bounding box center [33, 17] width 16 height 5
paste input "80059245-100"
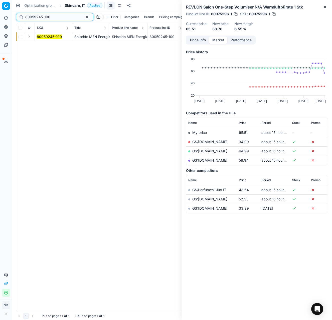
type input "80059245-100"
click at [29, 38] on button "Expand" at bounding box center [29, 37] width 6 height 6
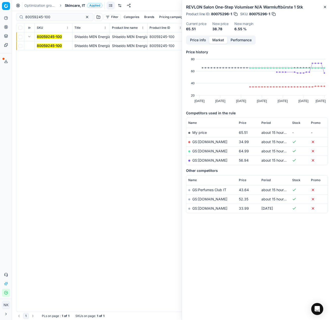
click at [42, 45] on mark "80059245-100" at bounding box center [49, 46] width 25 height 4
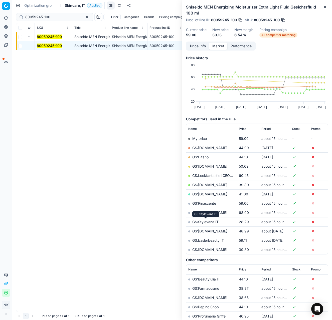
click at [212, 222] on link "GS:Stylevana IT" at bounding box center [205, 222] width 26 height 4
click at [71, 5] on span "Skincare, IT" at bounding box center [75, 5] width 20 height 5
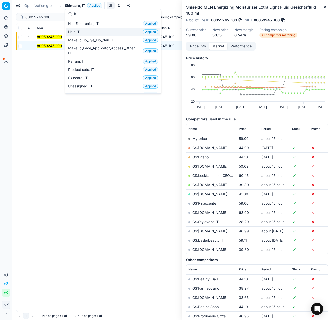
type input "it"
click at [92, 32] on div "Hair, IT Applied" at bounding box center [113, 32] width 94 height 8
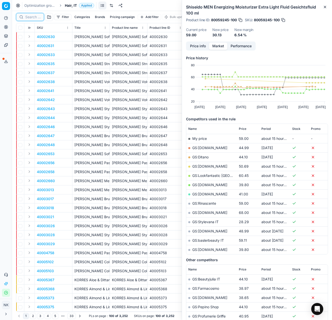
click at [28, 15] on input at bounding box center [33, 17] width 16 height 5
paste input "90008076-0012549"
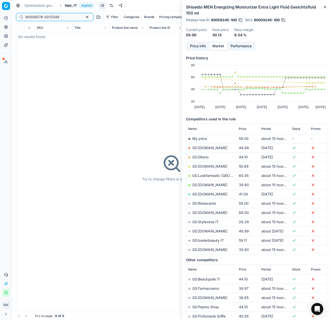
type input "90008076-0012549"
click at [68, 4] on span "Hair, IT" at bounding box center [71, 5] width 12 height 5
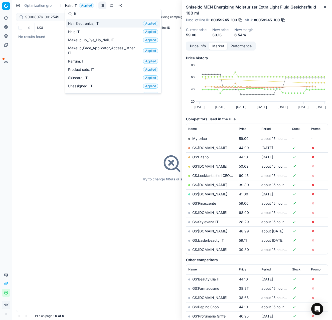
type input "it"
click at [87, 25] on span "Hair Electronics, IT" at bounding box center [84, 23] width 33 height 5
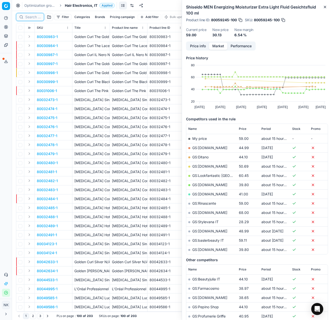
click at [30, 17] on input at bounding box center [33, 17] width 16 height 5
paste input "90008076-0012549"
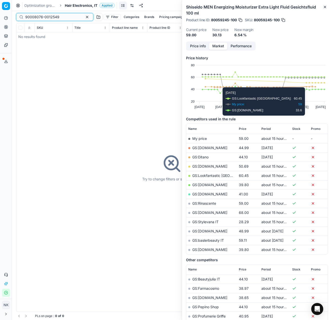
type input "90008076-0012549"
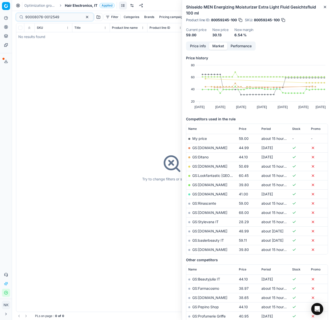
click at [79, 6] on span "Hair Electronics, IT" at bounding box center [81, 5] width 33 height 5
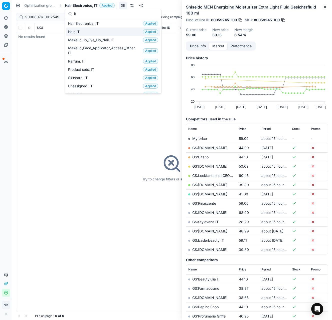
type input "it"
click at [86, 32] on div "Hair, IT Applied" at bounding box center [113, 32] width 94 height 8
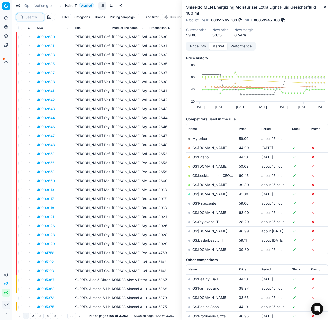
click at [31, 15] on input at bounding box center [33, 17] width 16 height 5
paste input "80077298-200"
type input "80077298-200"
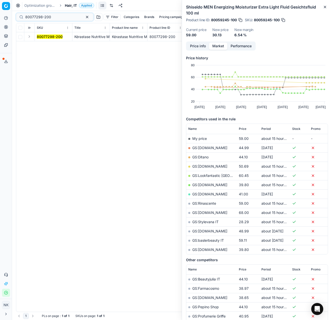
click at [29, 37] on button "Expand" at bounding box center [29, 37] width 6 height 6
click at [43, 45] on mark "80077298-200" at bounding box center [50, 46] width 26 height 4
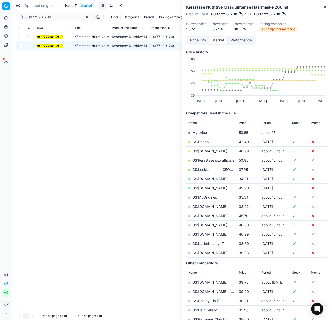
click at [208, 178] on link "GS:[DOMAIN_NAME]" at bounding box center [209, 179] width 35 height 4
click at [269, 124] on span "Period" at bounding box center [266, 123] width 9 height 4
click at [269, 123] on span "Period" at bounding box center [266, 123] width 9 height 4
click at [203, 160] on link "GS:MyOrigines" at bounding box center [204, 160] width 25 height 4
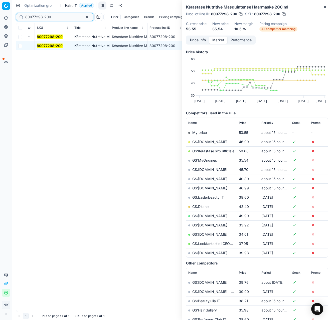
click at [57, 17] on input "80077298-200" at bounding box center [52, 17] width 55 height 5
paste input "08896-15"
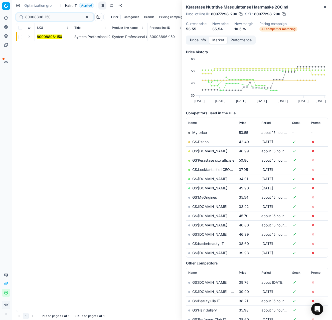
click at [29, 37] on button "Expand" at bounding box center [29, 37] width 6 height 6
click at [41, 45] on mark "80008896-150" at bounding box center [49, 46] width 25 height 4
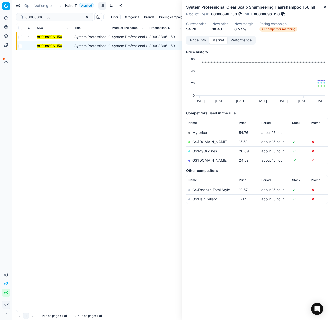
click at [204, 141] on link "GS:[DOMAIN_NAME]" at bounding box center [209, 142] width 35 height 4
click at [48, 17] on input "80008896-150" at bounding box center [52, 17] width 55 height 5
paste input "75189-50"
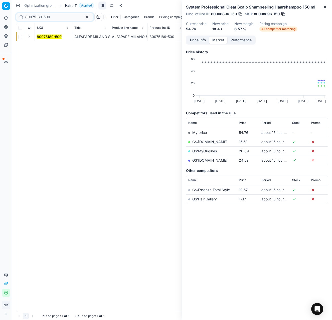
click at [29, 38] on button "Expand" at bounding box center [29, 37] width 6 height 6
click at [42, 45] on mark "80075189-500" at bounding box center [49, 46] width 25 height 4
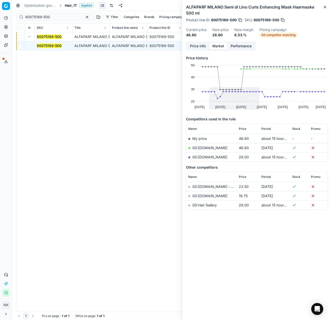
click at [205, 158] on link "GS:[DOMAIN_NAME]" at bounding box center [209, 157] width 35 height 4
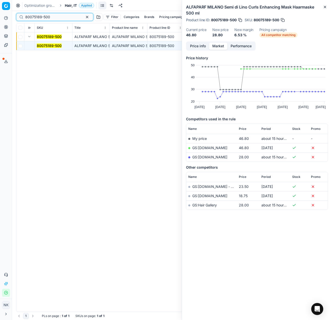
click at [59, 15] on input "80075189-500" at bounding box center [52, 17] width 55 height 5
paste input "90003163-0004587"
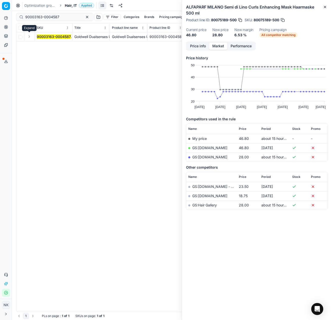
click at [30, 37] on button "Expand" at bounding box center [29, 37] width 6 height 6
click at [42, 45] on mark "90003163-0004587" at bounding box center [54, 46] width 34 height 4
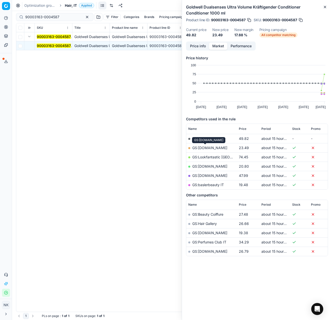
click at [204, 147] on link "GS:[DOMAIN_NAME]" at bounding box center [209, 148] width 35 height 4
click at [202, 185] on link "GS:baslerbeauty IT" at bounding box center [208, 185] width 32 height 4
click at [55, 17] on input "90003163-0004587" at bounding box center [52, 17] width 55 height 5
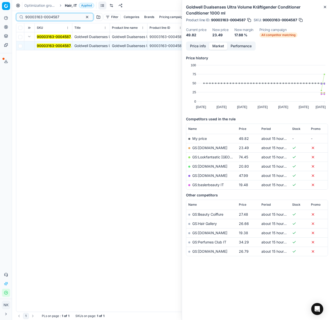
paste input "80008920-100"
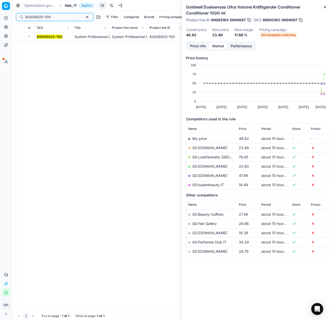
type input "80008920-100"
click at [31, 38] on button "Expand" at bounding box center [29, 37] width 6 height 6
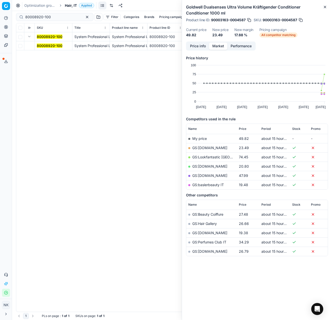
click at [44, 46] on mark "80008920-100" at bounding box center [50, 46] width 26 height 4
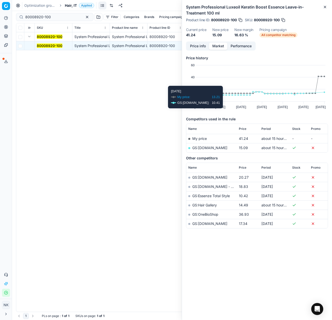
click at [209, 151] on td "GS:[DOMAIN_NAME]" at bounding box center [211, 147] width 51 height 9
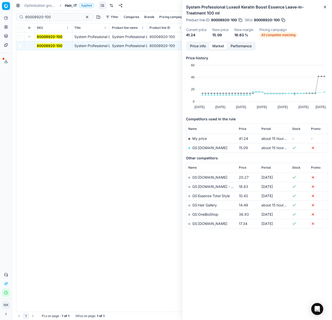
click at [205, 148] on link "GS:[DOMAIN_NAME]" at bounding box center [209, 148] width 35 height 4
click at [72, 4] on span "Hair, IT" at bounding box center [71, 5] width 12 height 5
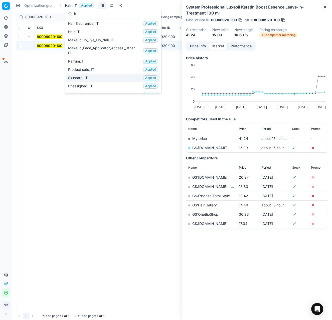
type input "it"
click at [88, 78] on span "Skincare, IT" at bounding box center [79, 77] width 22 height 5
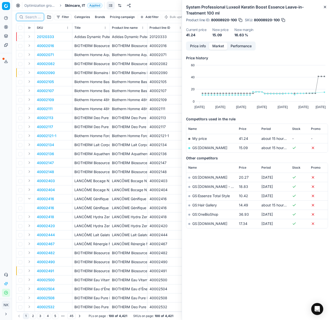
click at [33, 16] on input at bounding box center [33, 17] width 16 height 5
paste input "90001906-0002659"
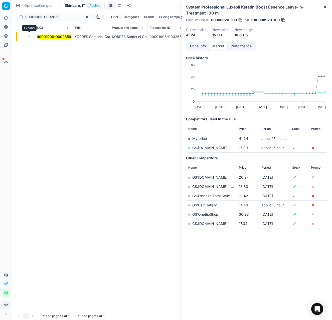
click at [30, 38] on button "Expand" at bounding box center [29, 37] width 6 height 6
click at [43, 45] on mark "90001906-0002659" at bounding box center [54, 46] width 34 height 4
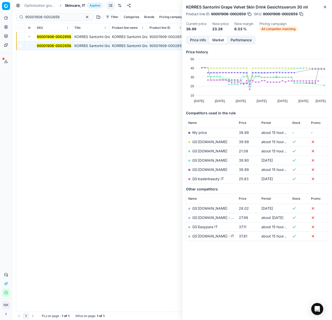
click at [203, 149] on link "GS:[DOMAIN_NAME]" at bounding box center [209, 151] width 35 height 4
click at [64, 15] on input "90001906-0002659" at bounding box center [52, 17] width 55 height 5
paste input "80070943-120"
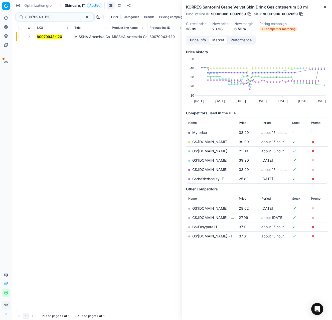
click at [29, 37] on button "Expand" at bounding box center [29, 37] width 6 height 6
click at [42, 45] on mark "80070943-120" at bounding box center [49, 46] width 25 height 4
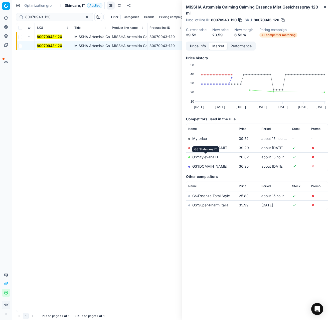
click at [206, 158] on link "GS:Stylevana IT" at bounding box center [205, 157] width 26 height 4
click at [62, 17] on input "80070943-120" at bounding box center [52, 17] width 55 height 5
paste input "18546-5"
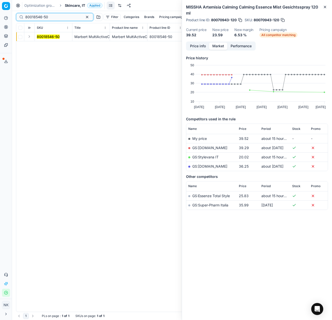
type input "80018546-50"
click at [29, 36] on button "Expand" at bounding box center [29, 37] width 6 height 6
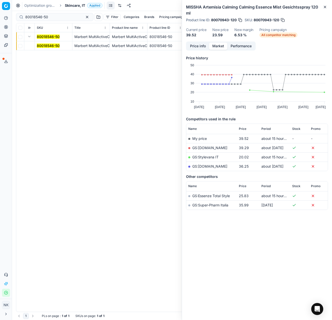
click at [43, 48] on mark "80018546-50" at bounding box center [48, 46] width 23 height 4
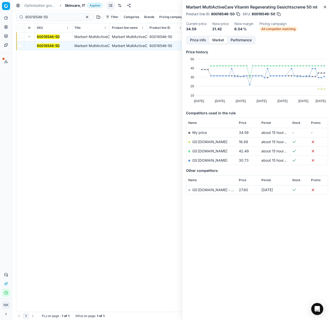
click at [202, 141] on link "GS:[DOMAIN_NAME]" at bounding box center [209, 142] width 35 height 4
click at [76, 5] on span "Skincare, IT" at bounding box center [75, 5] width 20 height 5
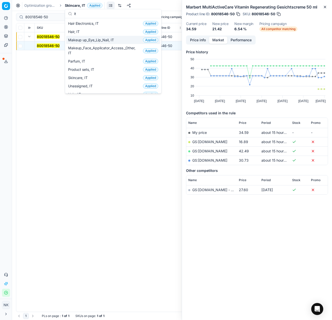
type input "it"
click at [86, 34] on div "Hair, IT Applied" at bounding box center [113, 32] width 94 height 8
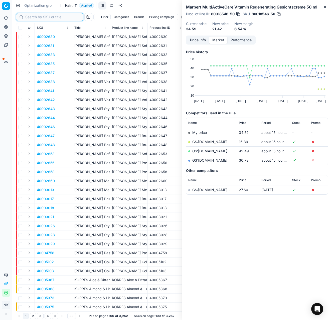
click at [33, 19] on input at bounding box center [52, 17] width 55 height 5
paste input "80077475-200"
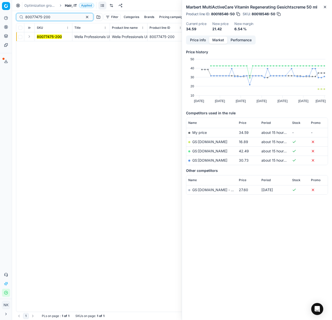
type input "80077475-200"
click at [30, 37] on button "Expand" at bounding box center [29, 37] width 6 height 6
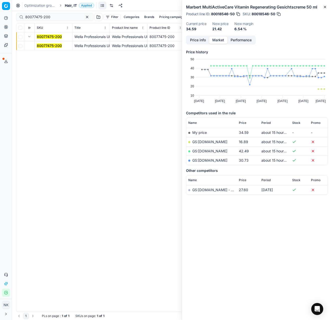
click at [42, 45] on mark "80077475-200" at bounding box center [49, 46] width 25 height 4
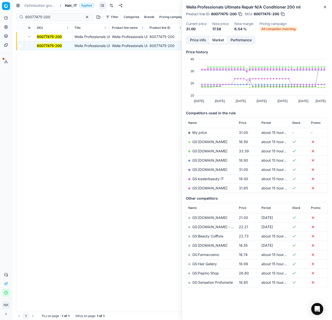
click at [208, 141] on link "GS:[DOMAIN_NAME]" at bounding box center [209, 142] width 35 height 4
click at [69, 8] on span "Hair, IT" at bounding box center [71, 5] width 12 height 5
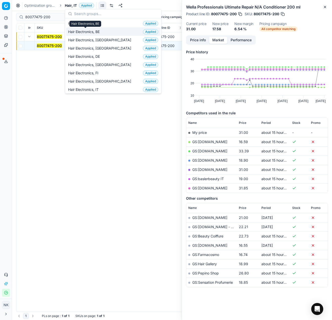
type input "o"
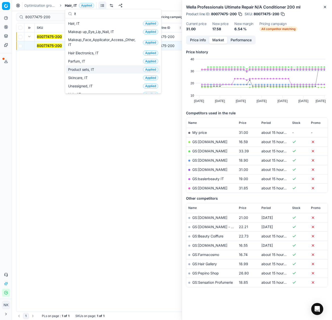
type input "it"
click at [81, 78] on span "Skincare, IT" at bounding box center [79, 77] width 22 height 5
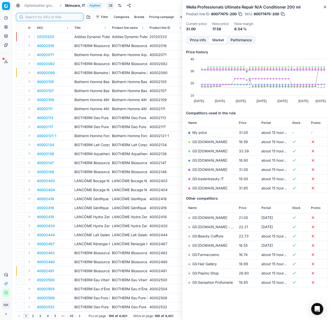
click at [31, 18] on input at bounding box center [52, 17] width 55 height 5
paste input "80051098-30"
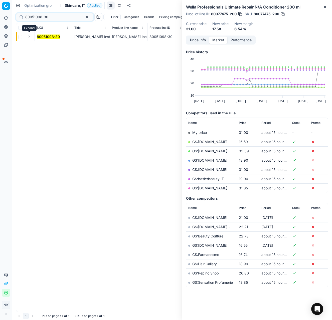
click at [29, 38] on button "Expand" at bounding box center [29, 37] width 6 height 6
click at [46, 45] on mark "80051098-30" at bounding box center [48, 46] width 23 height 4
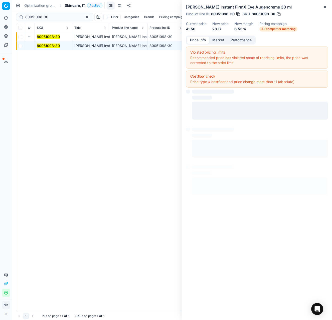
click at [203, 40] on button "Price info" at bounding box center [198, 40] width 22 height 7
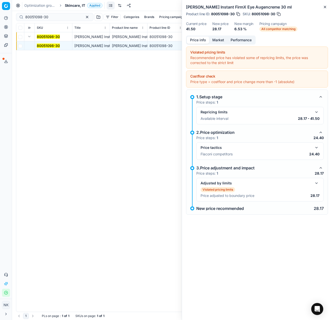
click at [317, 150] on button "button" at bounding box center [317, 148] width 6 height 6
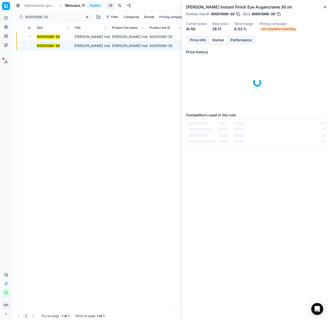
click at [215, 40] on button "Market" at bounding box center [218, 40] width 18 height 7
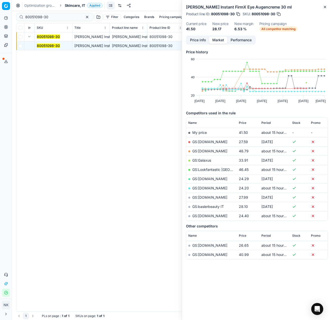
click at [209, 217] on link "GS:[DOMAIN_NAME]" at bounding box center [209, 216] width 35 height 4
click at [53, 15] on input "80051098-30" at bounding box center [52, 17] width 55 height 5
paste input "90004822-0007295"
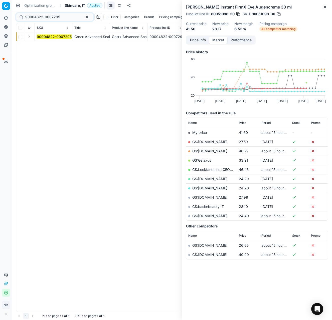
click at [27, 34] on button "Expand" at bounding box center [29, 37] width 6 height 6
click at [41, 45] on mark "90004822-0007295" at bounding box center [54, 46] width 35 height 4
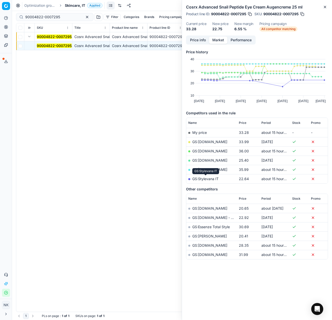
click at [201, 180] on link "GS:Stylevana IT" at bounding box center [205, 179] width 26 height 4
click at [62, 17] on input "90004822-0007295" at bounding box center [52, 17] width 55 height 5
paste input "80073317-400"
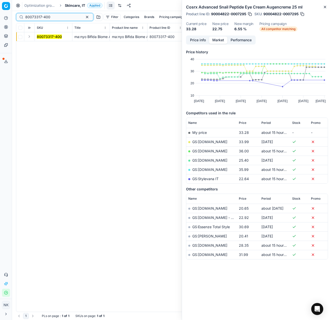
type input "80073317-400"
click at [31, 38] on button "Expand" at bounding box center [29, 37] width 6 height 6
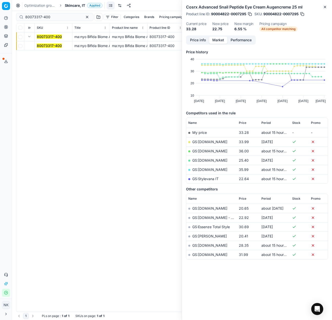
click at [43, 45] on mark "80073317-400" at bounding box center [49, 46] width 25 height 4
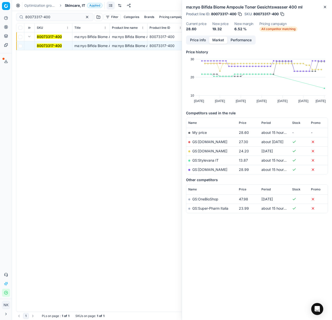
click at [204, 161] on link "GS:Stylevana IT" at bounding box center [205, 160] width 26 height 4
click at [68, 5] on span "Skincare, IT" at bounding box center [75, 5] width 20 height 5
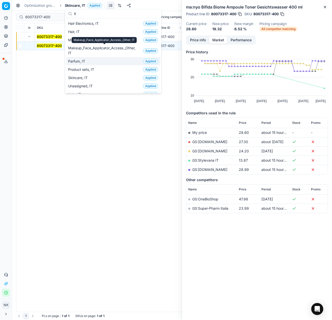
type input "it"
click at [83, 61] on span "Parfum, IT" at bounding box center [77, 61] width 19 height 5
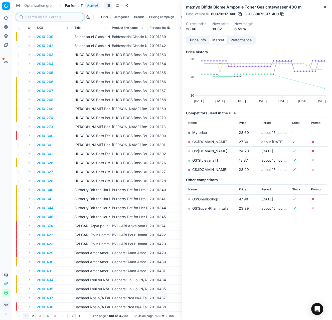
click at [30, 17] on input at bounding box center [52, 17] width 55 height 5
paste input "20102143"
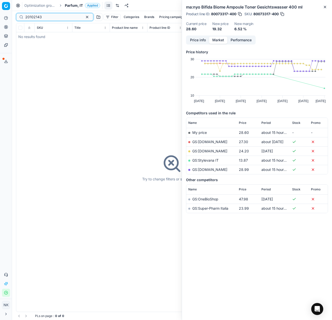
type input "20102143"
click at [72, 5] on span "Parfum, IT" at bounding box center [74, 5] width 18 height 5
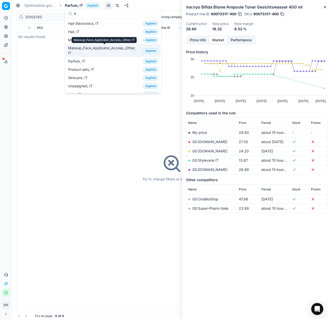
type input "it"
click at [92, 50] on span "Makeup_Face_Applicator_Access._Other, IT" at bounding box center [104, 51] width 73 height 10
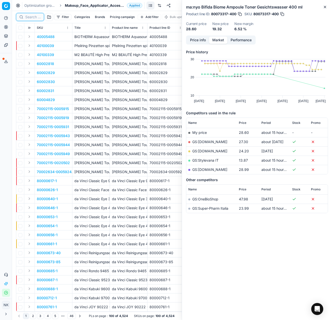
click at [31, 17] on input at bounding box center [33, 17] width 16 height 5
paste input "90008077-0012577"
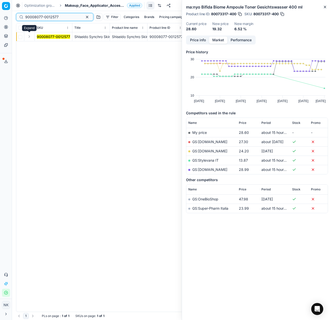
type input "90008077-0012577"
click at [27, 38] on button "Expand" at bounding box center [29, 37] width 6 height 6
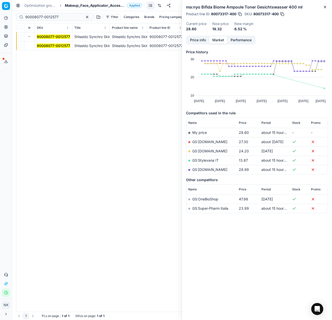
click at [43, 48] on span "90008077-0012577" at bounding box center [53, 45] width 33 height 5
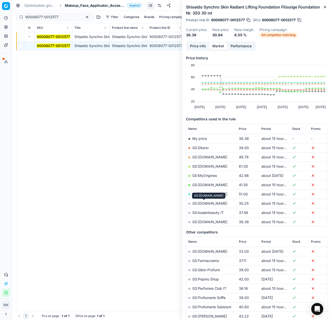
click at [206, 203] on link "GS:[DOMAIN_NAME]" at bounding box center [209, 203] width 35 height 4
click at [95, 6] on span "Makeup_Face_Applicator_Access._Other, IT" at bounding box center [95, 5] width 60 height 5
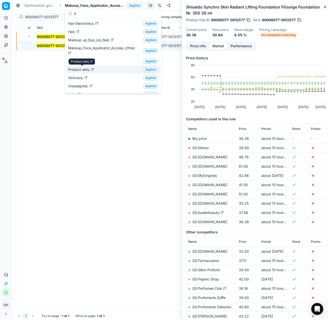
type input "it"
click at [81, 63] on div "Product sets, IT" at bounding box center [82, 62] width 26 height 6
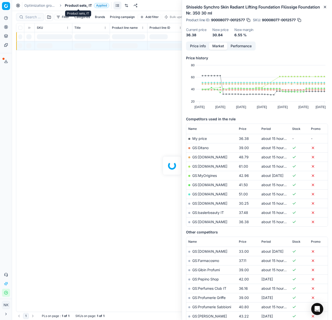
click at [80, 6] on span "Product sets, IT" at bounding box center [78, 5] width 27 height 5
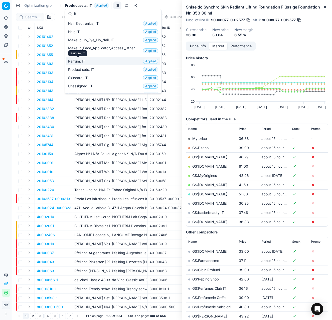
type input "it"
click at [82, 61] on span "Parfum, IT" at bounding box center [77, 61] width 19 height 5
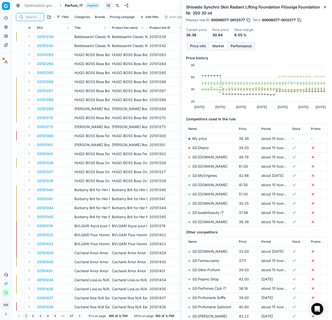
click at [33, 17] on input at bounding box center [33, 17] width 16 height 5
paste input "20101326"
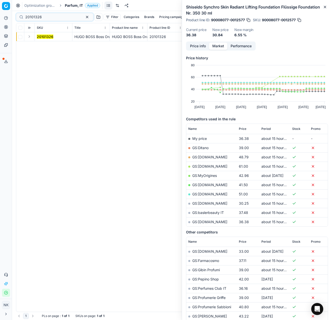
click at [28, 39] on button "Expand" at bounding box center [29, 37] width 6 height 6
click at [47, 45] on mark "20101326" at bounding box center [45, 46] width 17 height 4
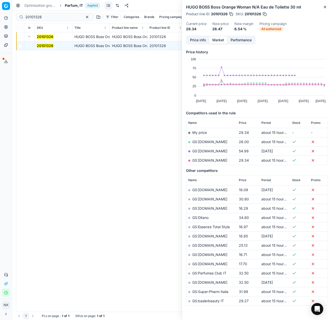
click at [202, 142] on link "GS:[DOMAIN_NAME]" at bounding box center [209, 142] width 35 height 4
click at [213, 161] on link "GS:[DOMAIN_NAME]" at bounding box center [209, 160] width 35 height 4
click at [50, 17] on input "20101326" at bounding box center [52, 17] width 55 height 5
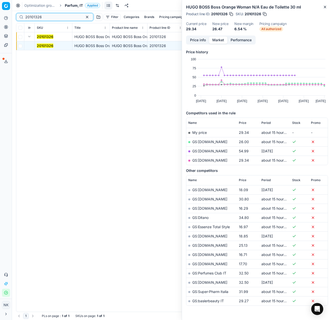
paste input "80027126-40"
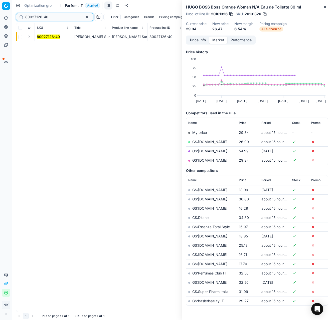
type input "80027126-40"
click at [26, 38] on button "Expand" at bounding box center [29, 37] width 6 height 6
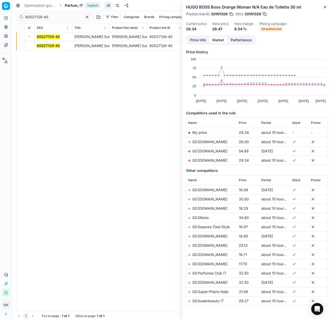
click at [41, 45] on mark "80027126-40" at bounding box center [48, 46] width 23 height 4
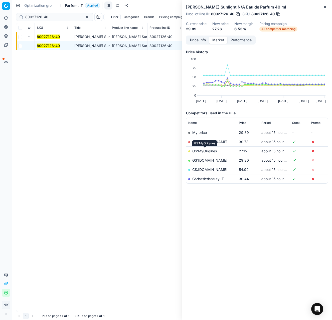
click at [205, 151] on link "GS:MyOrigines" at bounding box center [204, 151] width 25 height 4
click at [75, 6] on span "Parfum, IT" at bounding box center [74, 5] width 18 height 5
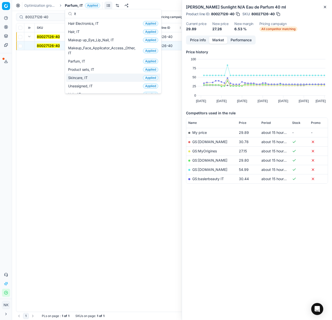
type input "it"
click at [81, 79] on span "Skincare, IT" at bounding box center [79, 77] width 22 height 5
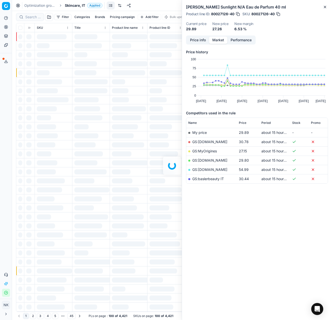
click at [31, 18] on div at bounding box center [172, 165] width 320 height 309
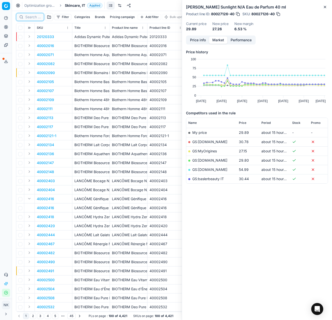
click at [32, 18] on input at bounding box center [33, 17] width 16 height 5
paste input "80077002-1"
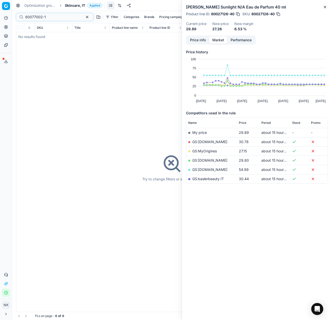
click at [51, 14] on div "80077002-1" at bounding box center [54, 17] width 77 height 8
click at [51, 19] on input "80077002-1" at bounding box center [52, 17] width 55 height 5
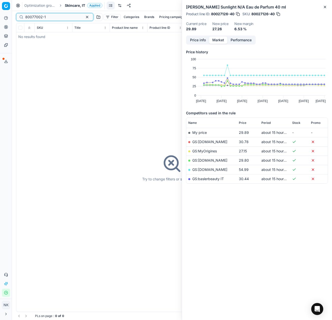
click at [51, 19] on input "80077002-1" at bounding box center [52, 17] width 55 height 5
paste input "51098-30"
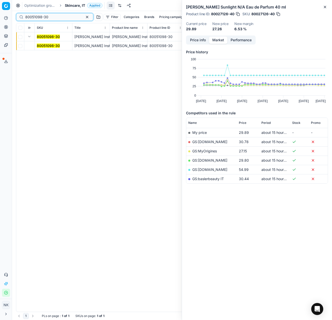
type input "80051098-30"
click at [46, 45] on mark "80051098-30" at bounding box center [48, 46] width 23 height 4
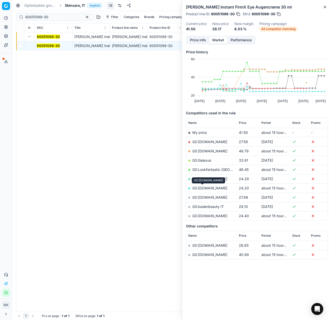
click at [201, 188] on link "GS:[DOMAIN_NAME]" at bounding box center [209, 188] width 35 height 4
